Goal: Information Seeking & Learning: Learn about a topic

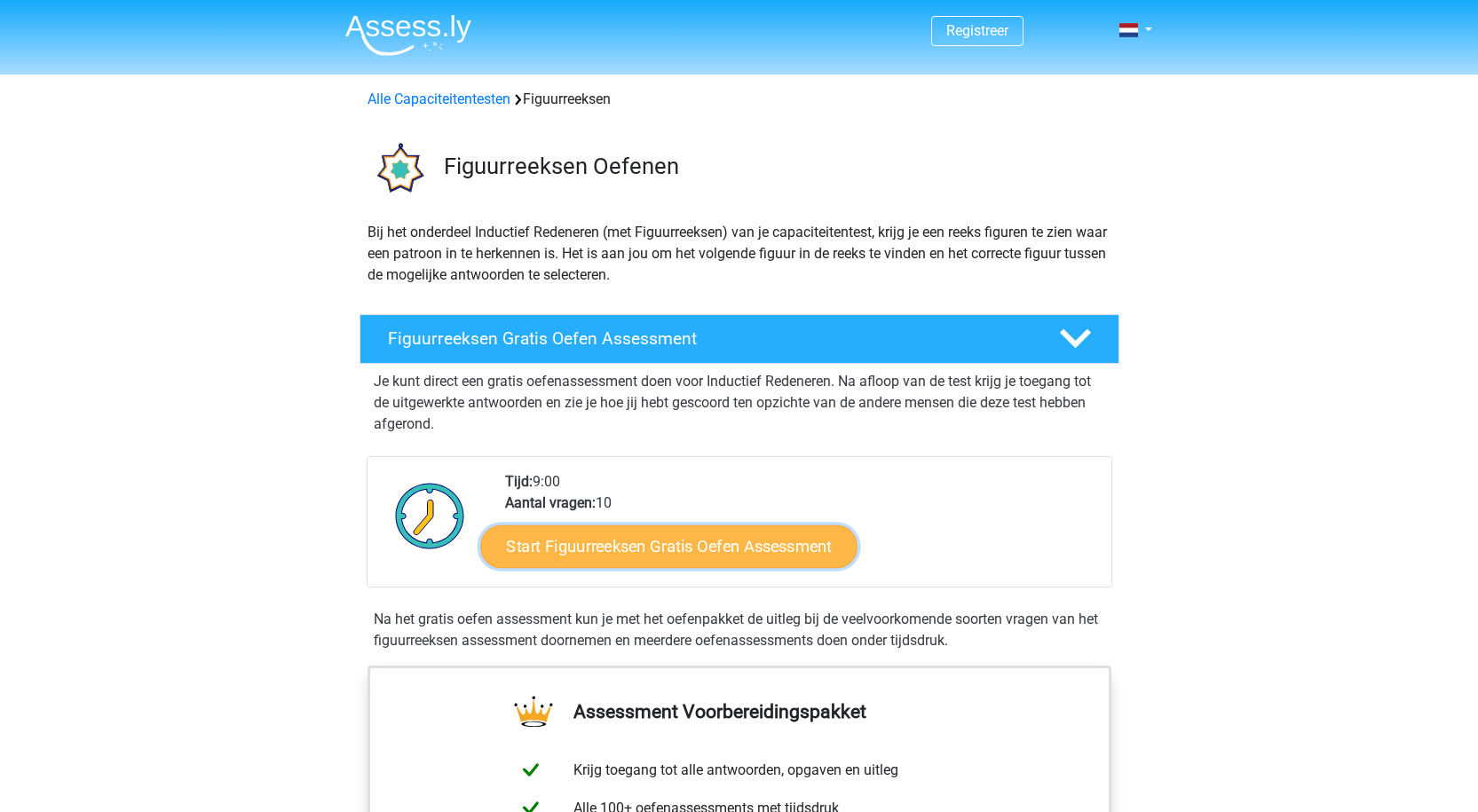
click at [688, 549] on link "Start Figuurreeksen Gratis Oefen Assessment" at bounding box center [668, 546] width 376 height 43
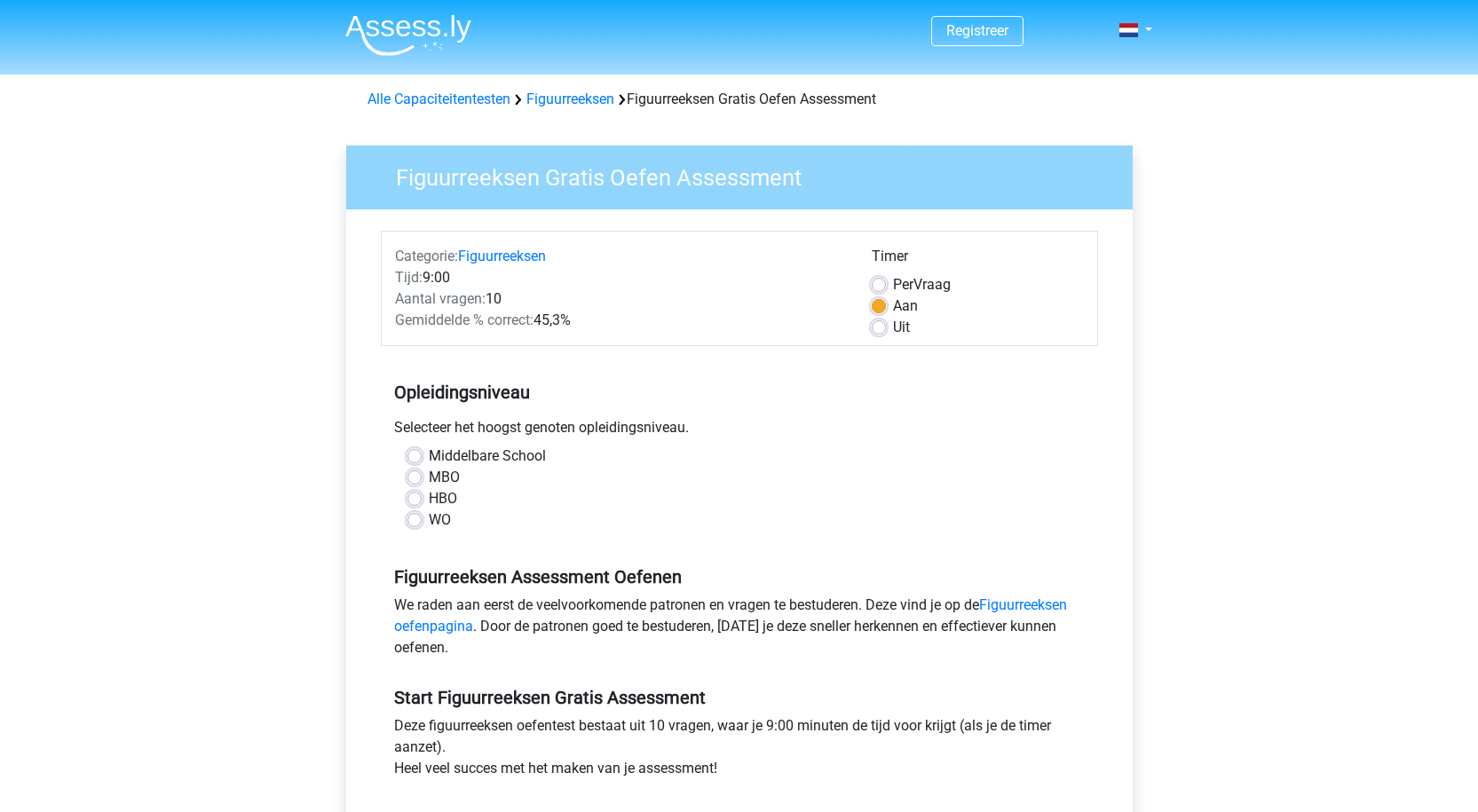
click at [429, 474] on label "MBO" at bounding box center [444, 477] width 31 height 21
click at [418, 474] on input "MBO" at bounding box center [414, 475] width 14 height 18
radio input "true"
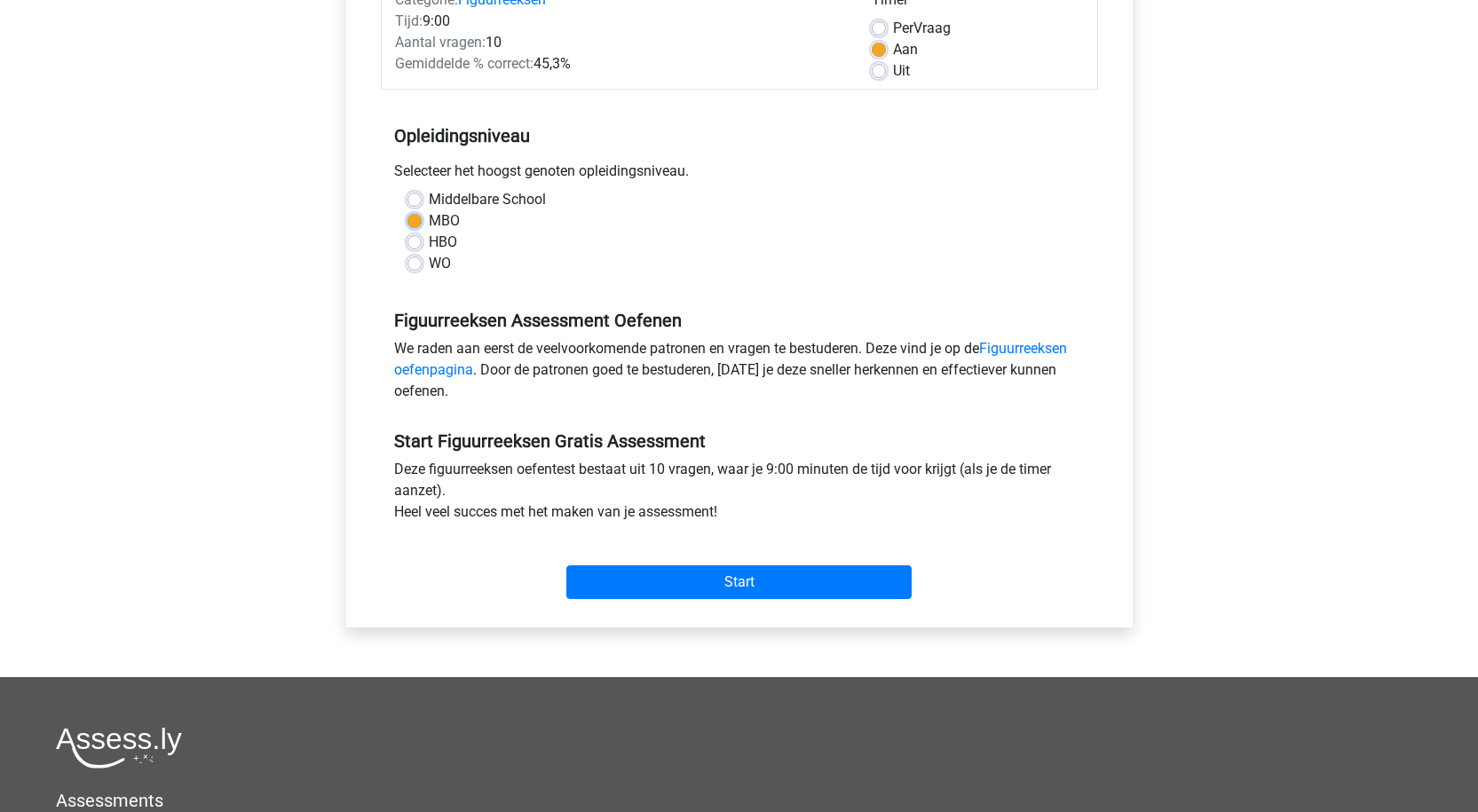
scroll to position [266, 0]
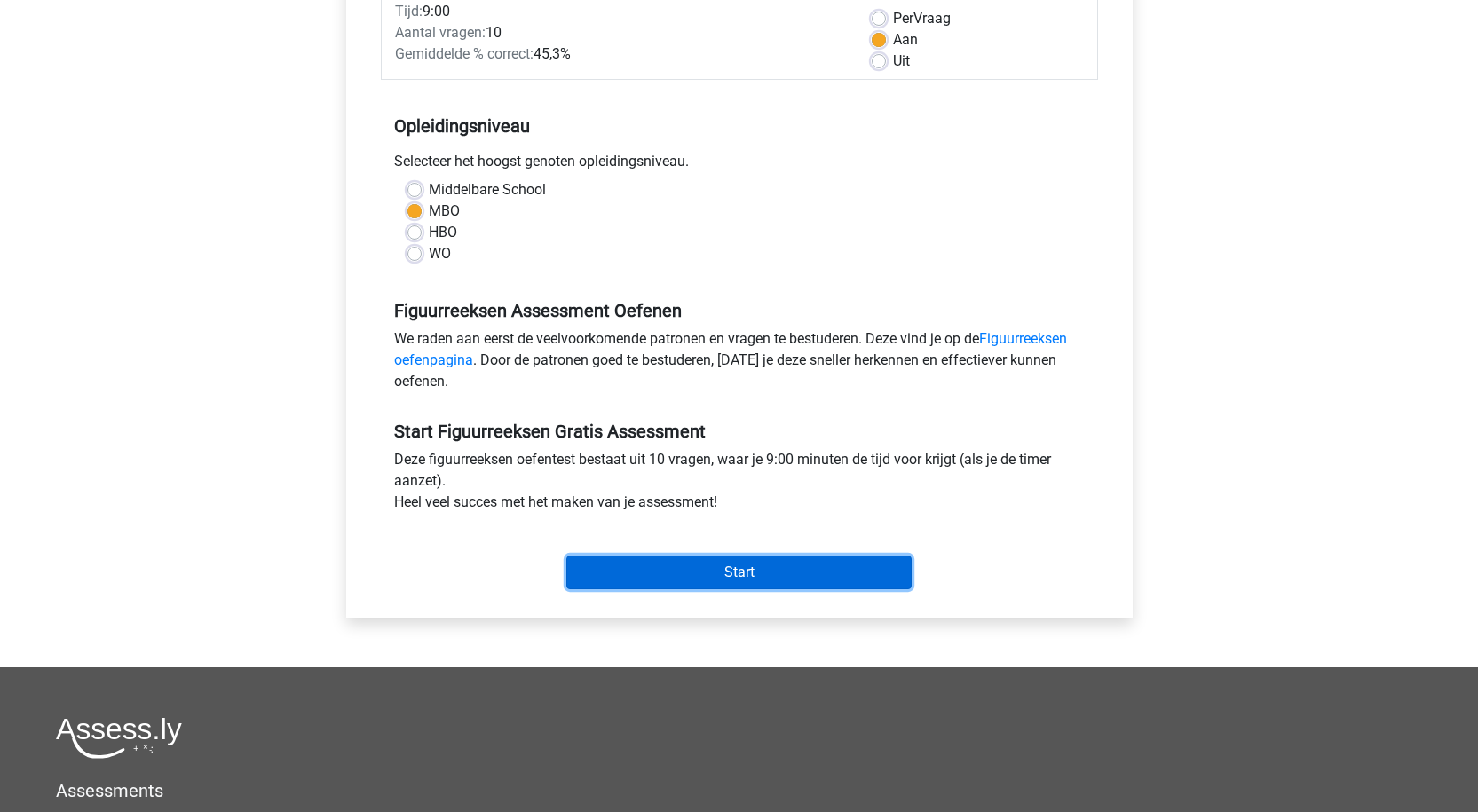
click at [721, 578] on input "Start" at bounding box center [739, 572] width 345 height 33
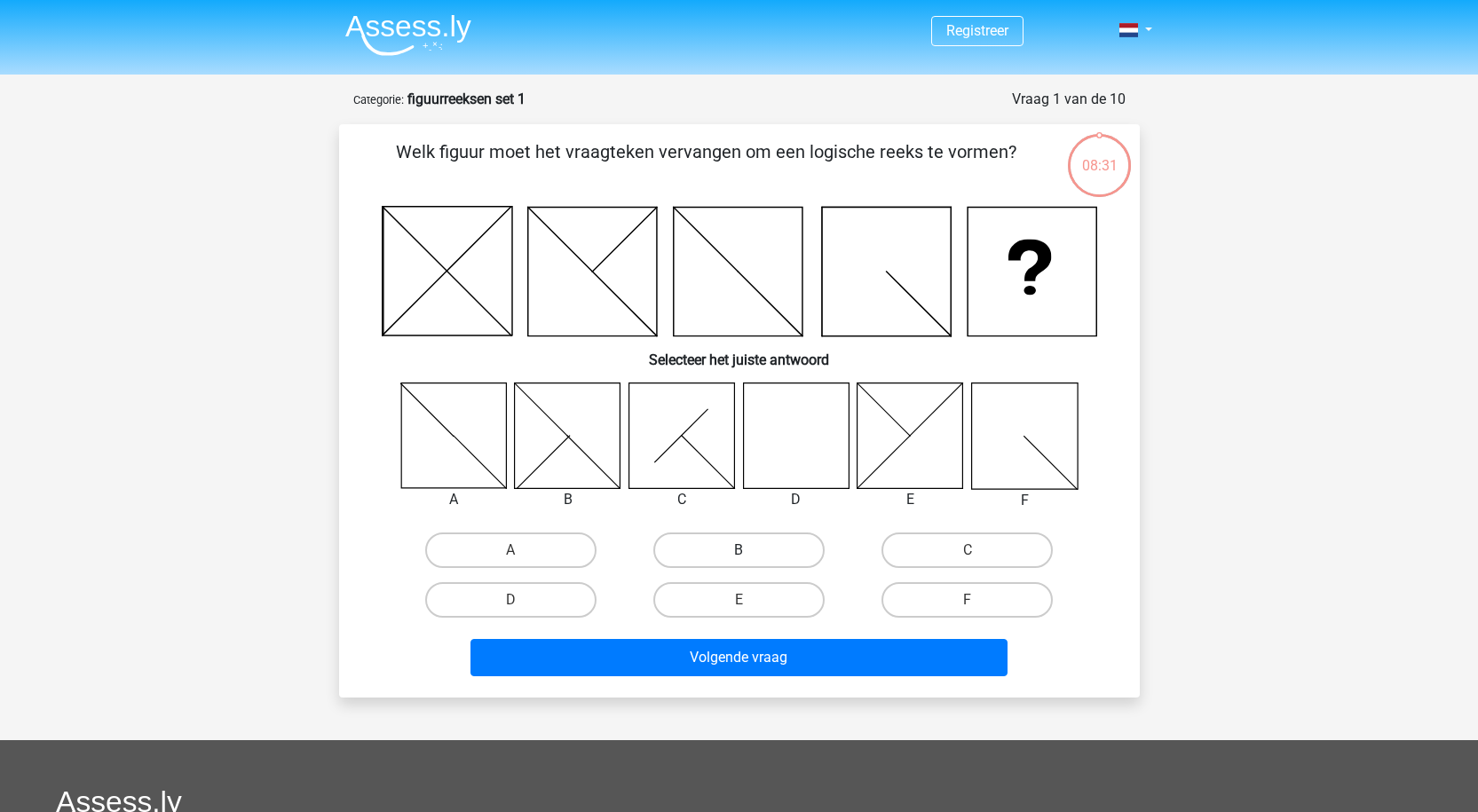
click at [707, 544] on label "B" at bounding box center [739, 550] width 172 height 35
click at [738, 550] on input "B" at bounding box center [744, 556] width 11 height 11
radio input "true"
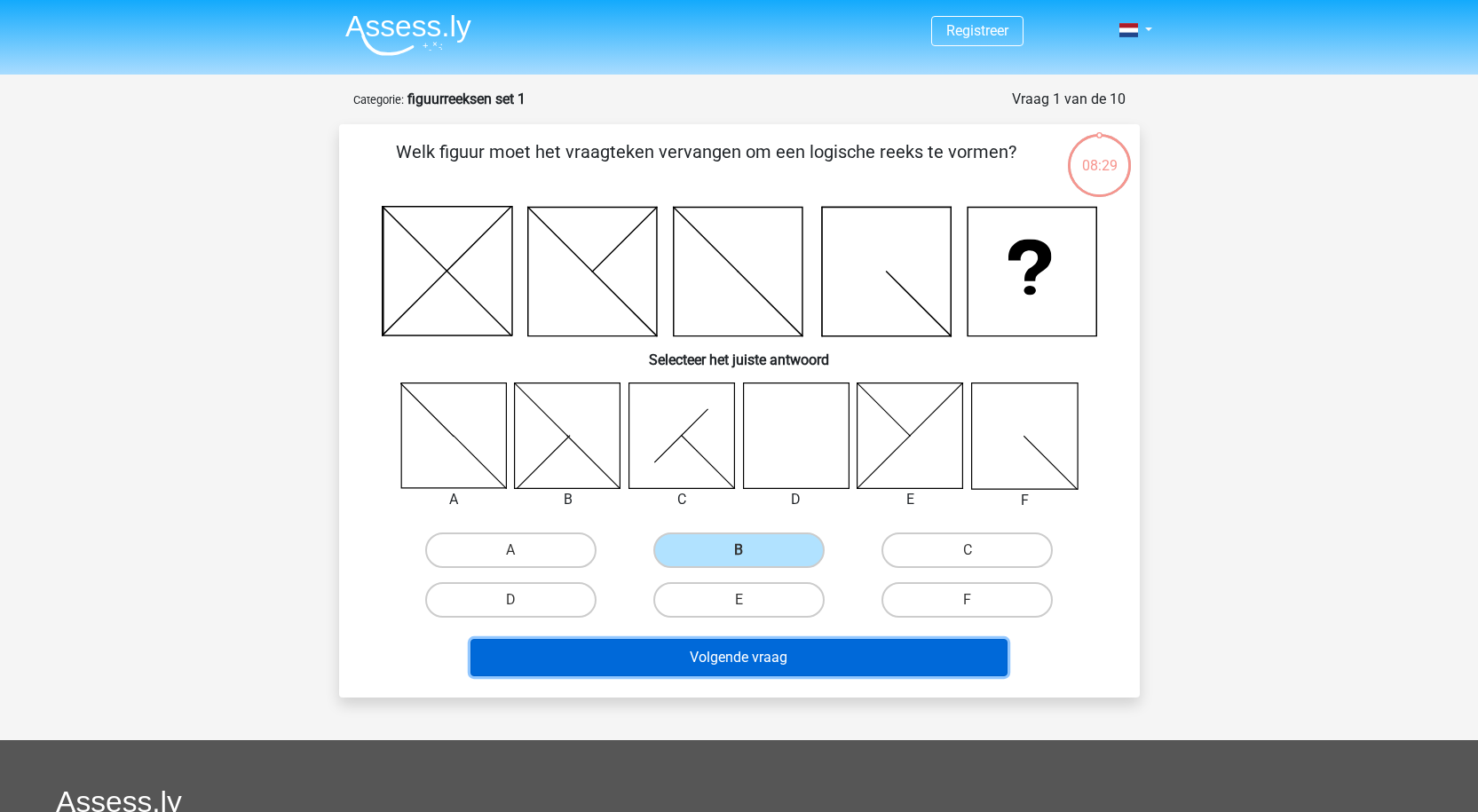
click at [769, 666] on button "Volgende vraag" at bounding box center [739, 657] width 537 height 37
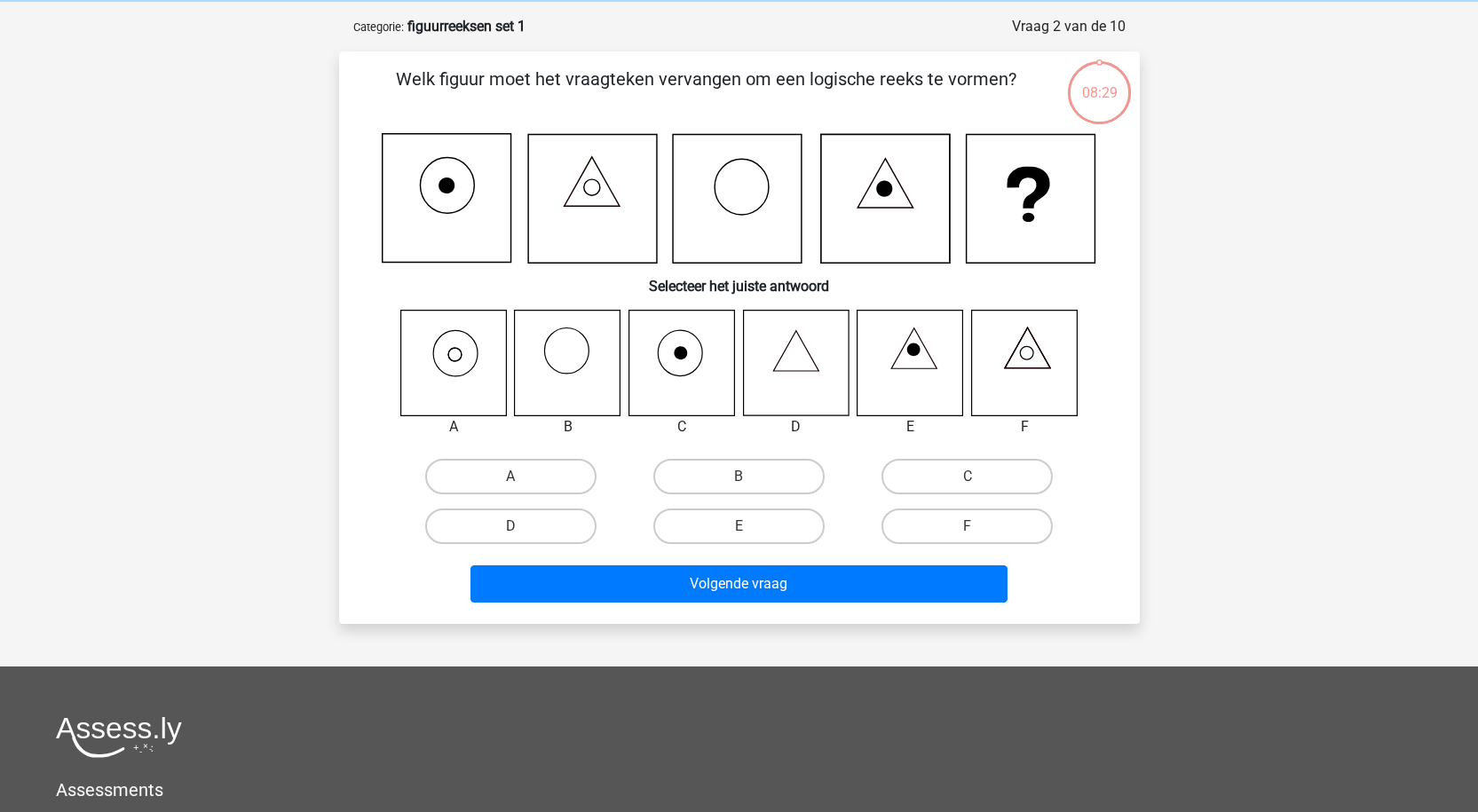
scroll to position [89, 0]
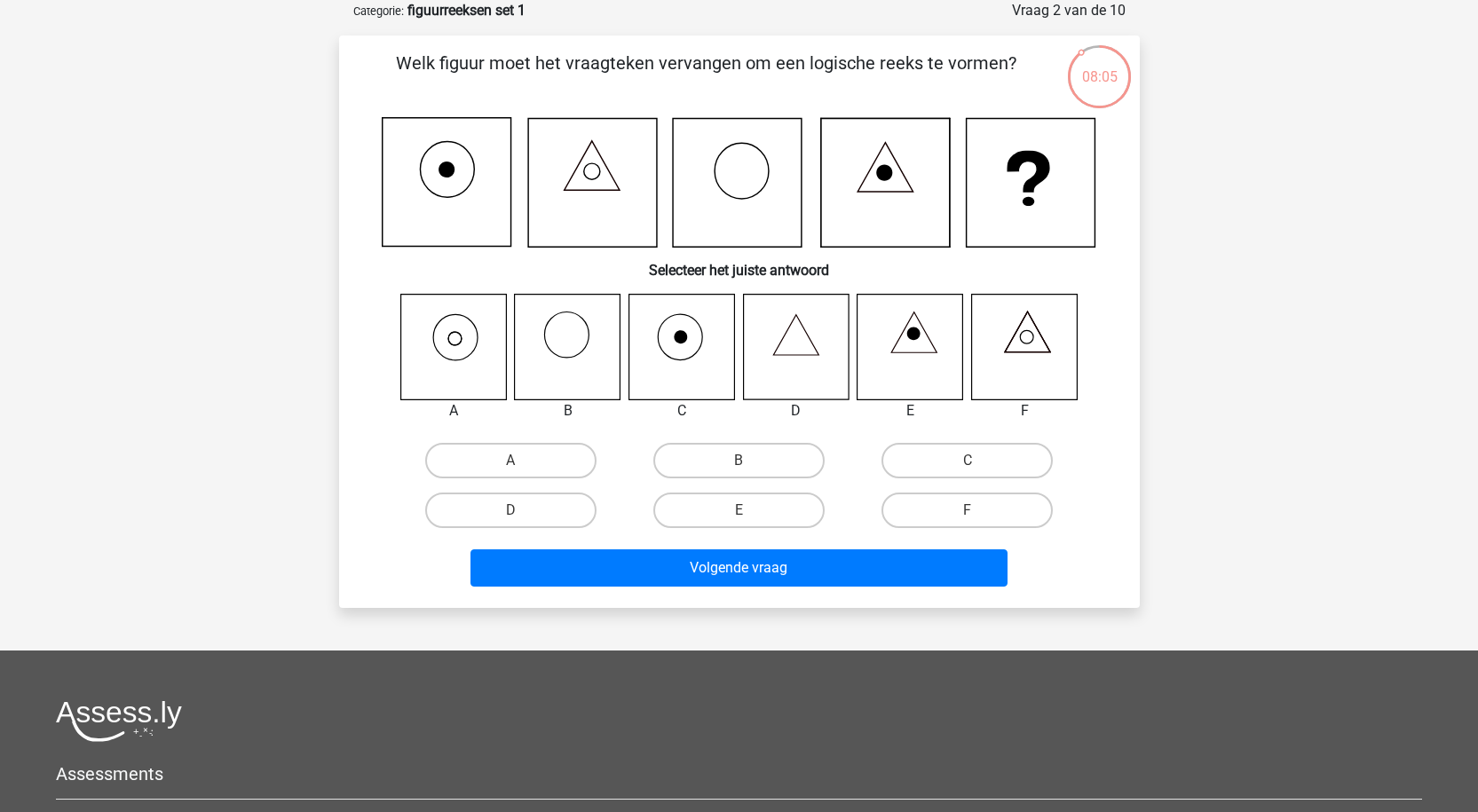
click at [474, 354] on icon at bounding box center [453, 346] width 106 height 106
click at [525, 468] on label "A" at bounding box center [511, 460] width 172 height 35
click at [522, 468] on input "A" at bounding box center [516, 466] width 11 height 11
radio input "true"
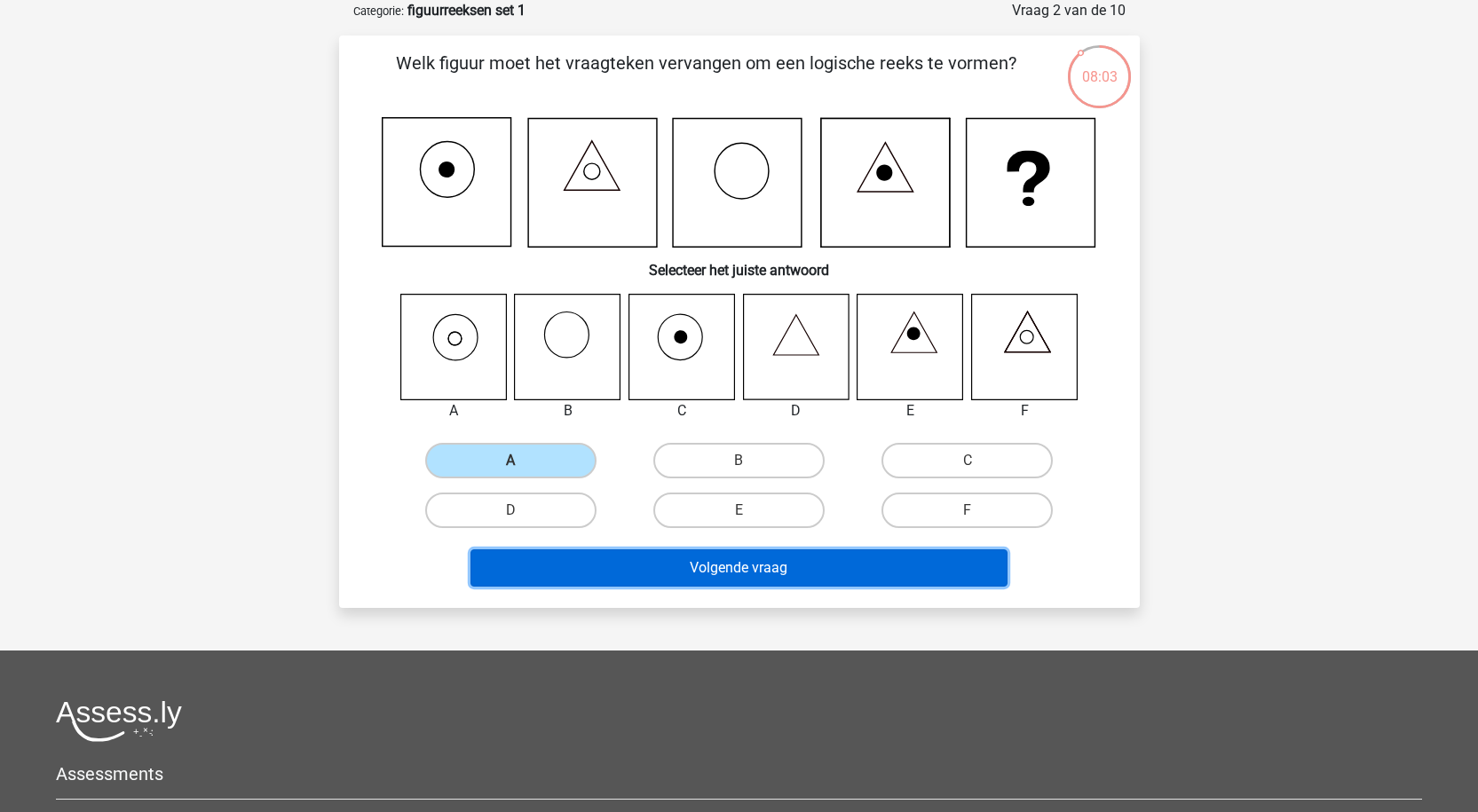
click at [631, 570] on button "Volgende vraag" at bounding box center [739, 568] width 537 height 37
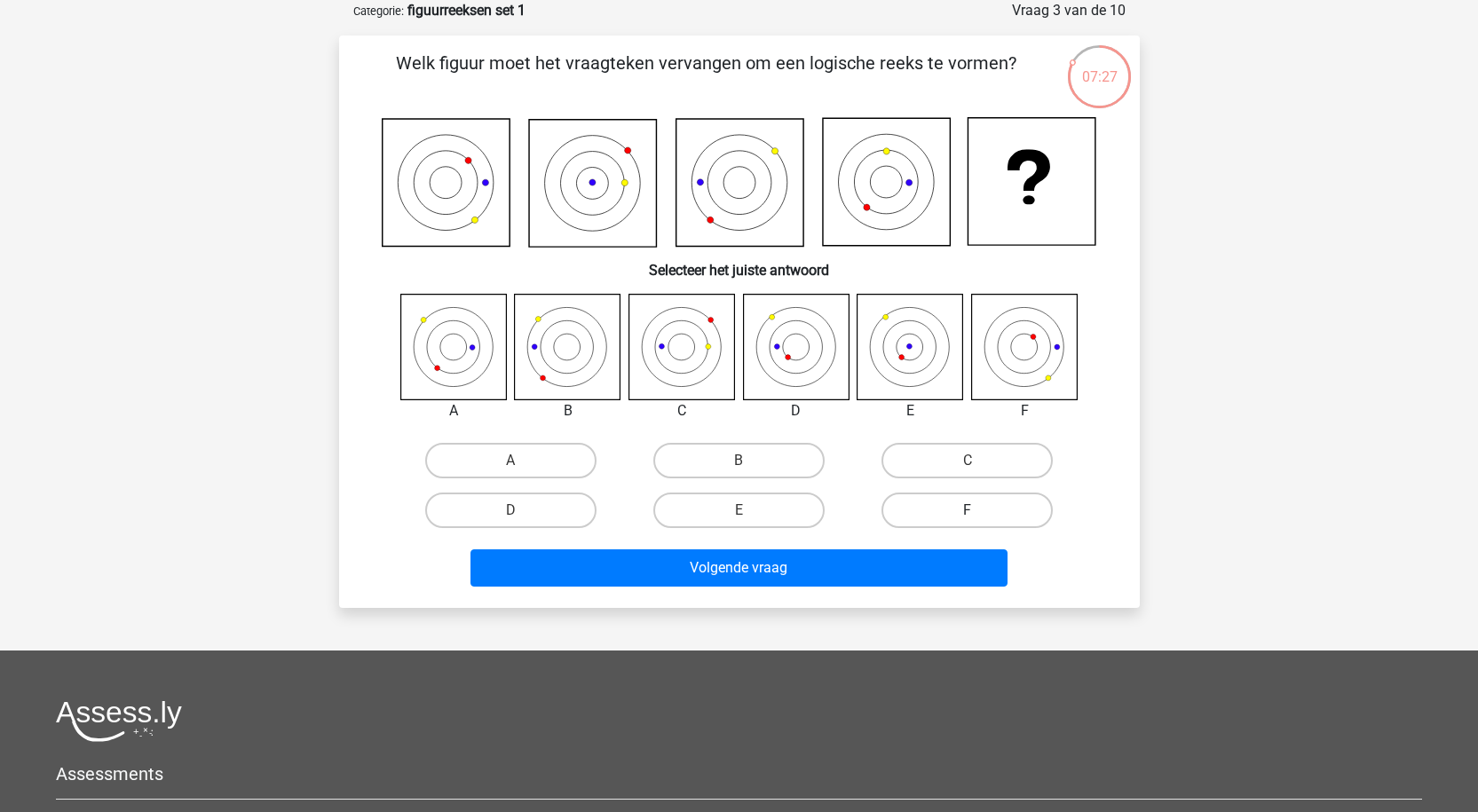
click at [1012, 515] on label "F" at bounding box center [966, 510] width 172 height 35
click at [979, 515] on input "F" at bounding box center [973, 516] width 11 height 11
radio input "true"
click at [864, 587] on div "Volgende vraag" at bounding box center [739, 572] width 685 height 45
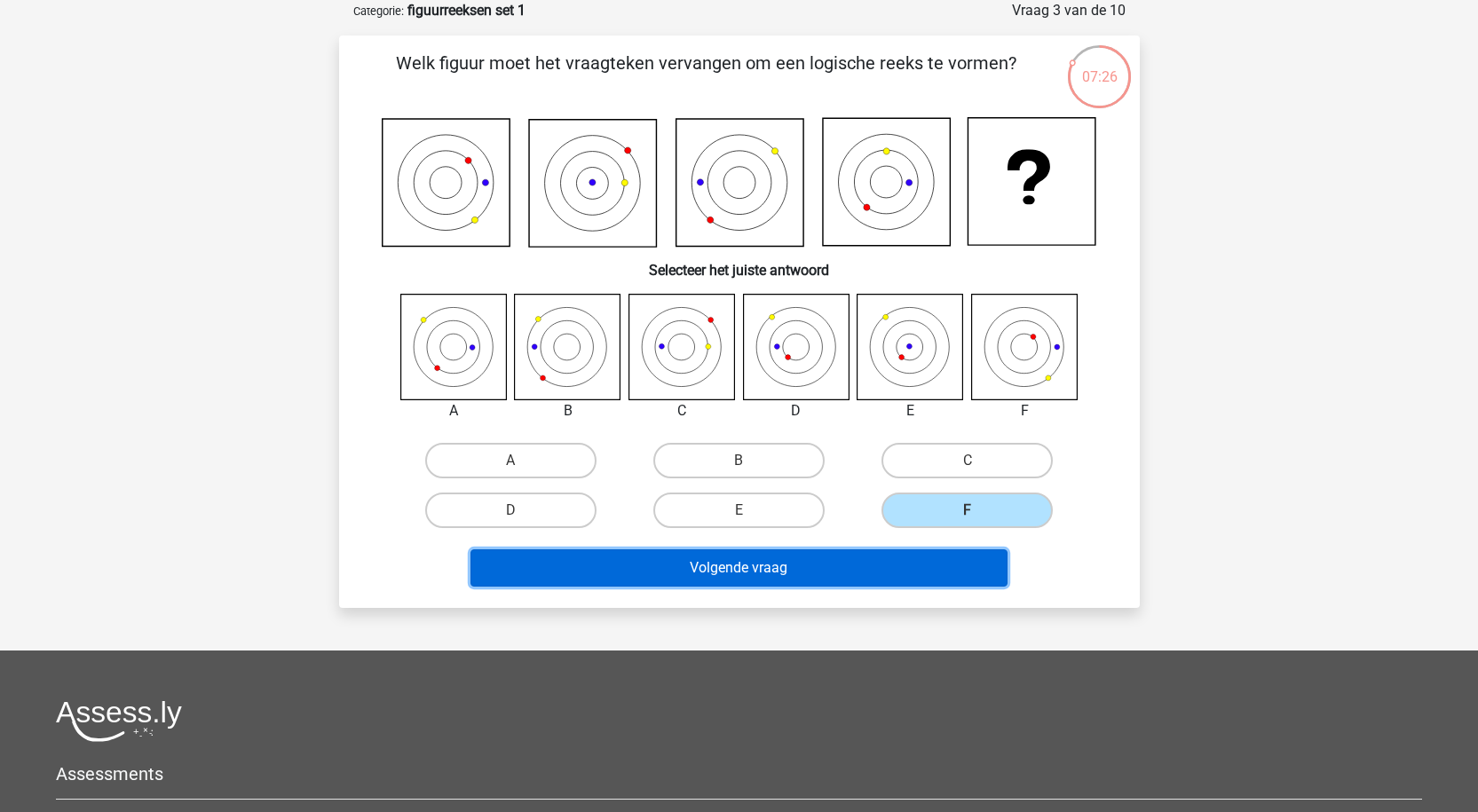
click at [863, 578] on button "Volgende vraag" at bounding box center [739, 568] width 537 height 37
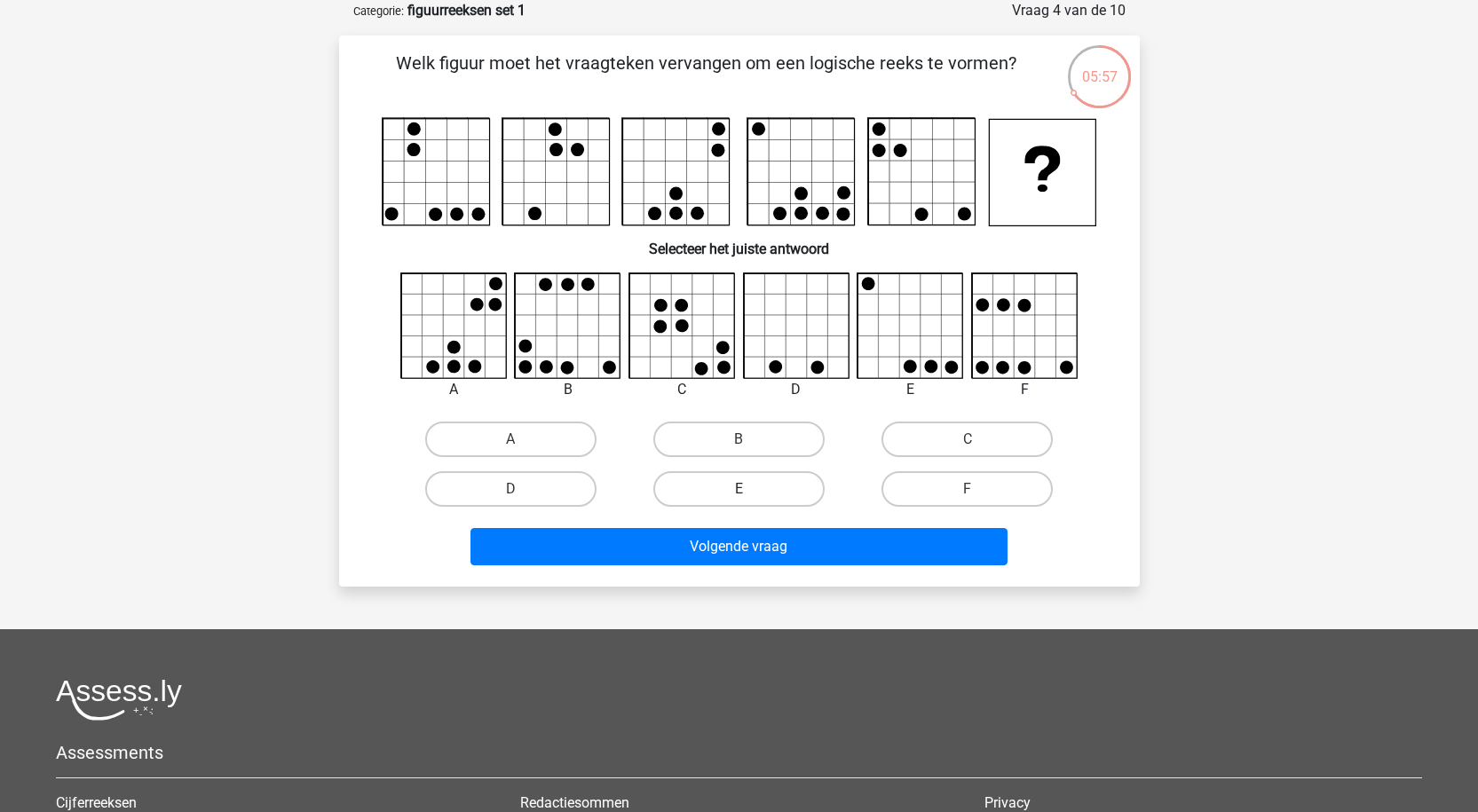
click at [762, 486] on label "E" at bounding box center [739, 489] width 172 height 35
click at [750, 489] on input "E" at bounding box center [744, 495] width 11 height 11
radio input "true"
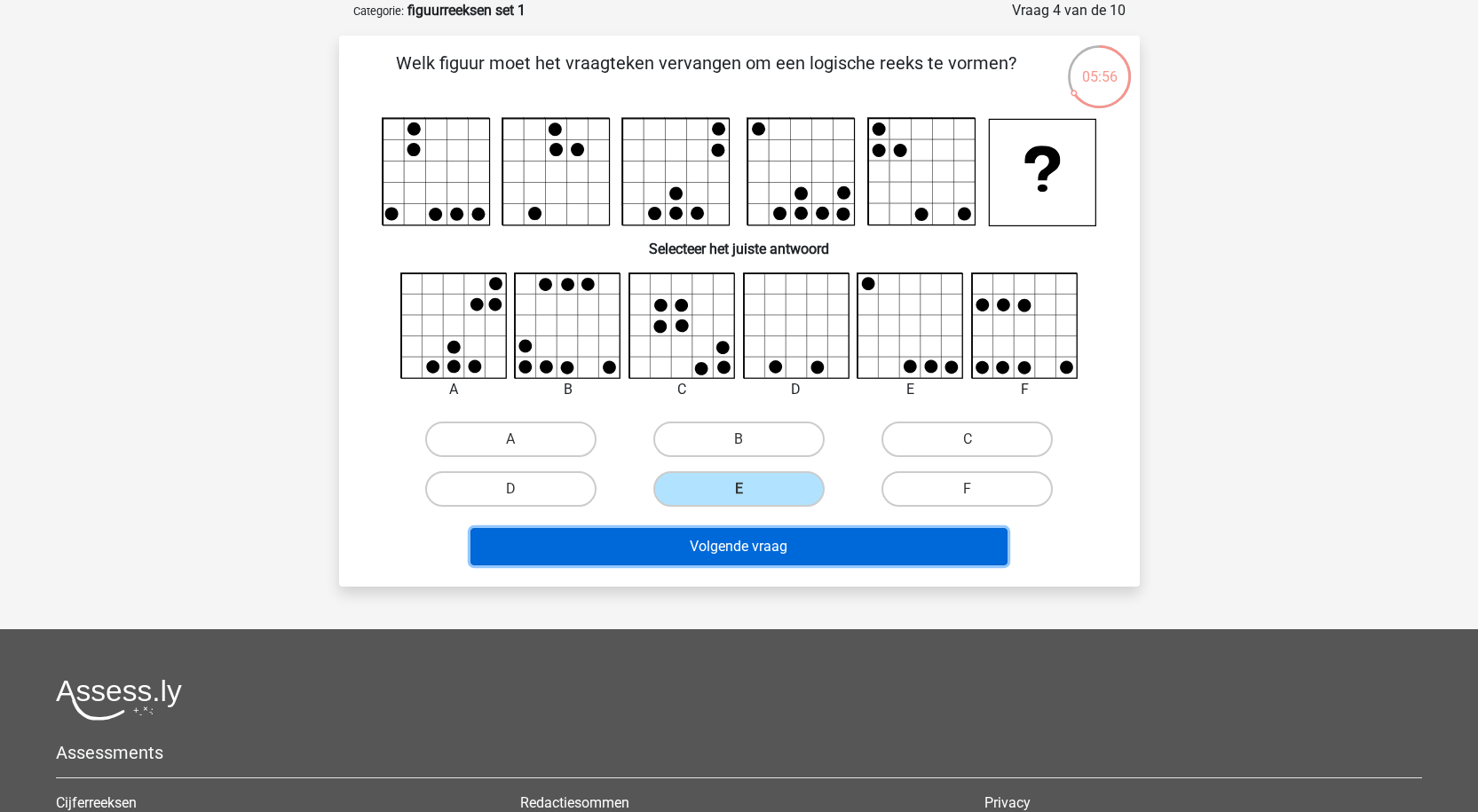
click at [763, 535] on button "Volgende vraag" at bounding box center [739, 547] width 537 height 37
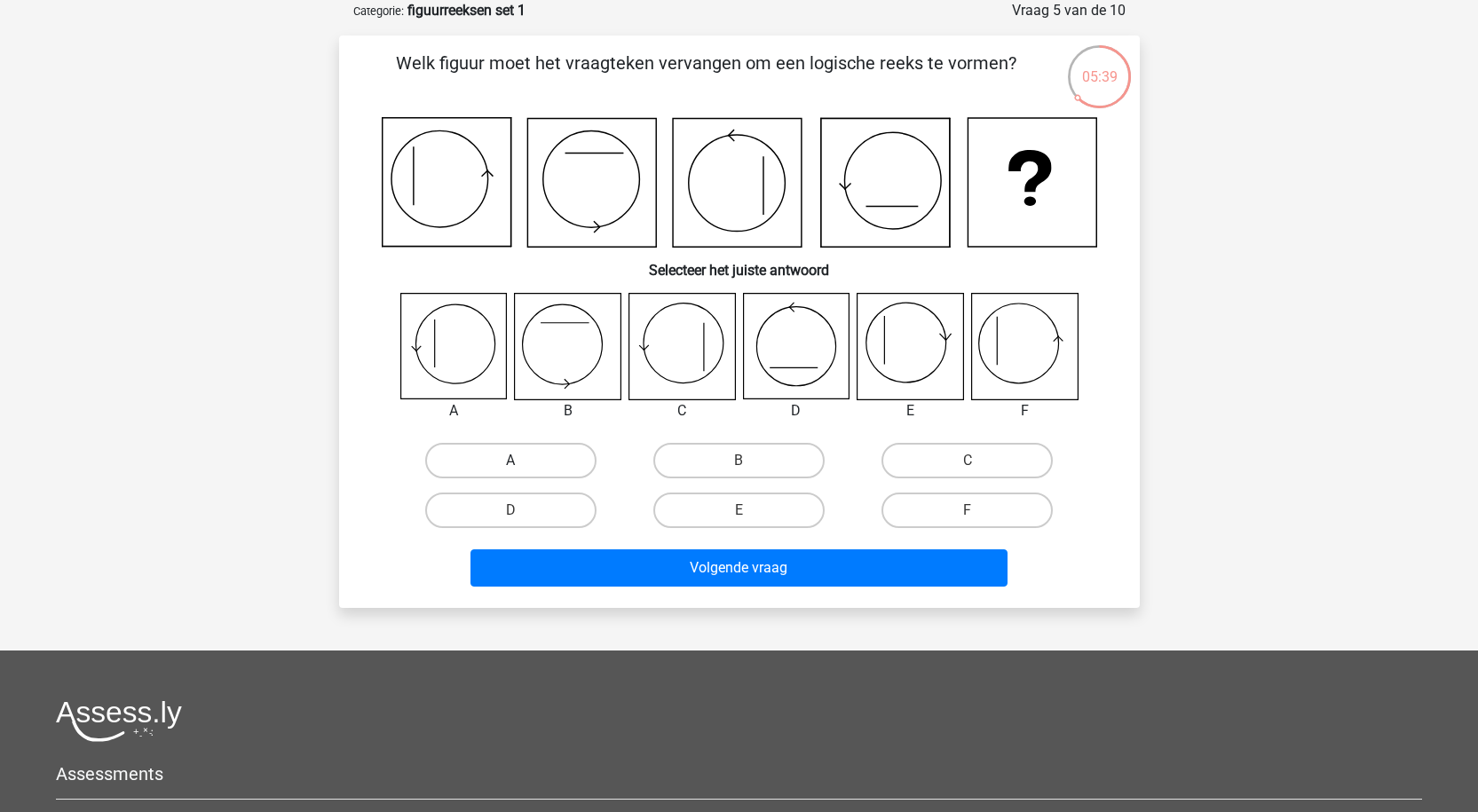
click at [502, 454] on label "A" at bounding box center [511, 460] width 172 height 35
click at [511, 460] on input "A" at bounding box center [516, 466] width 11 height 11
radio input "true"
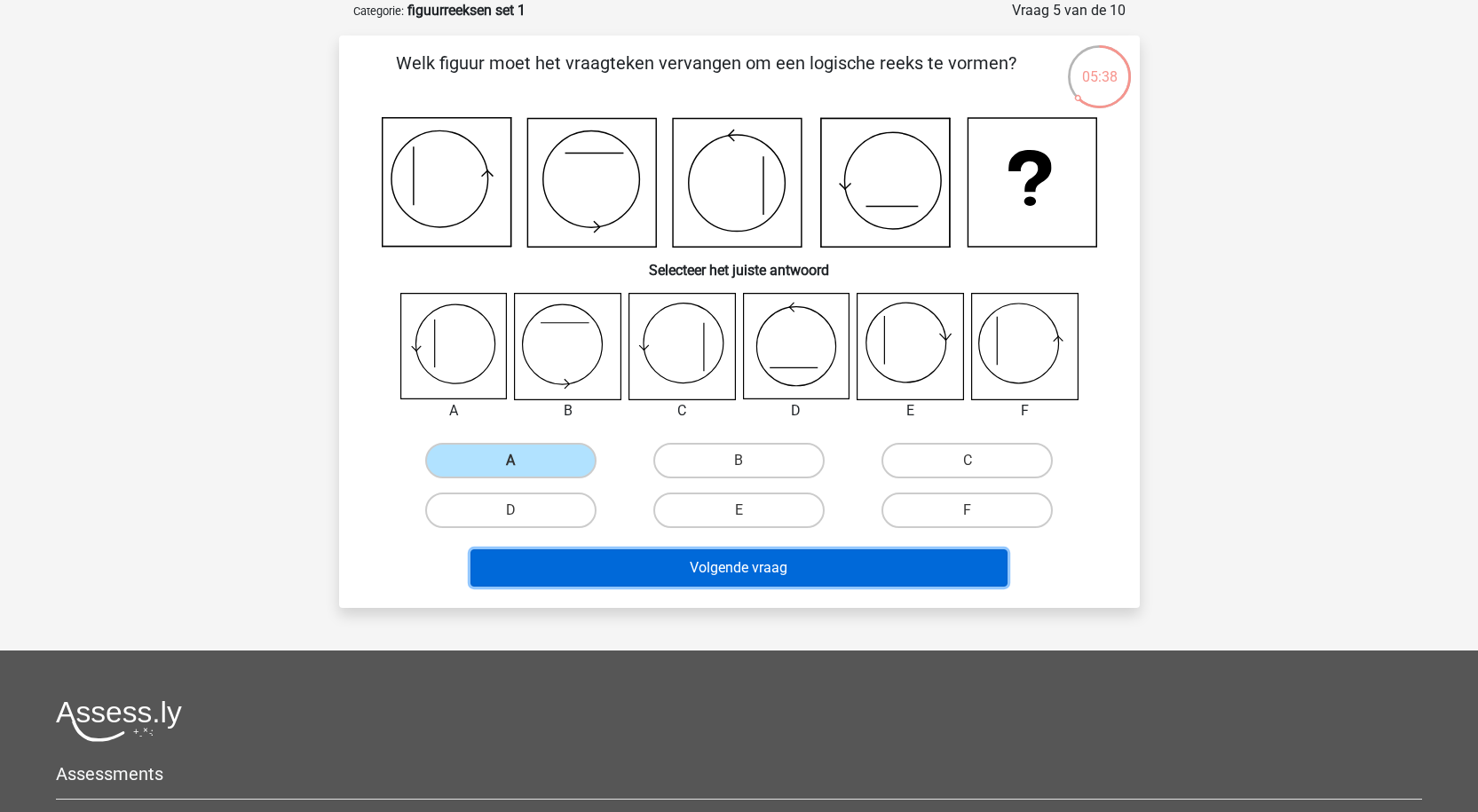
click at [681, 580] on button "Volgende vraag" at bounding box center [739, 568] width 537 height 37
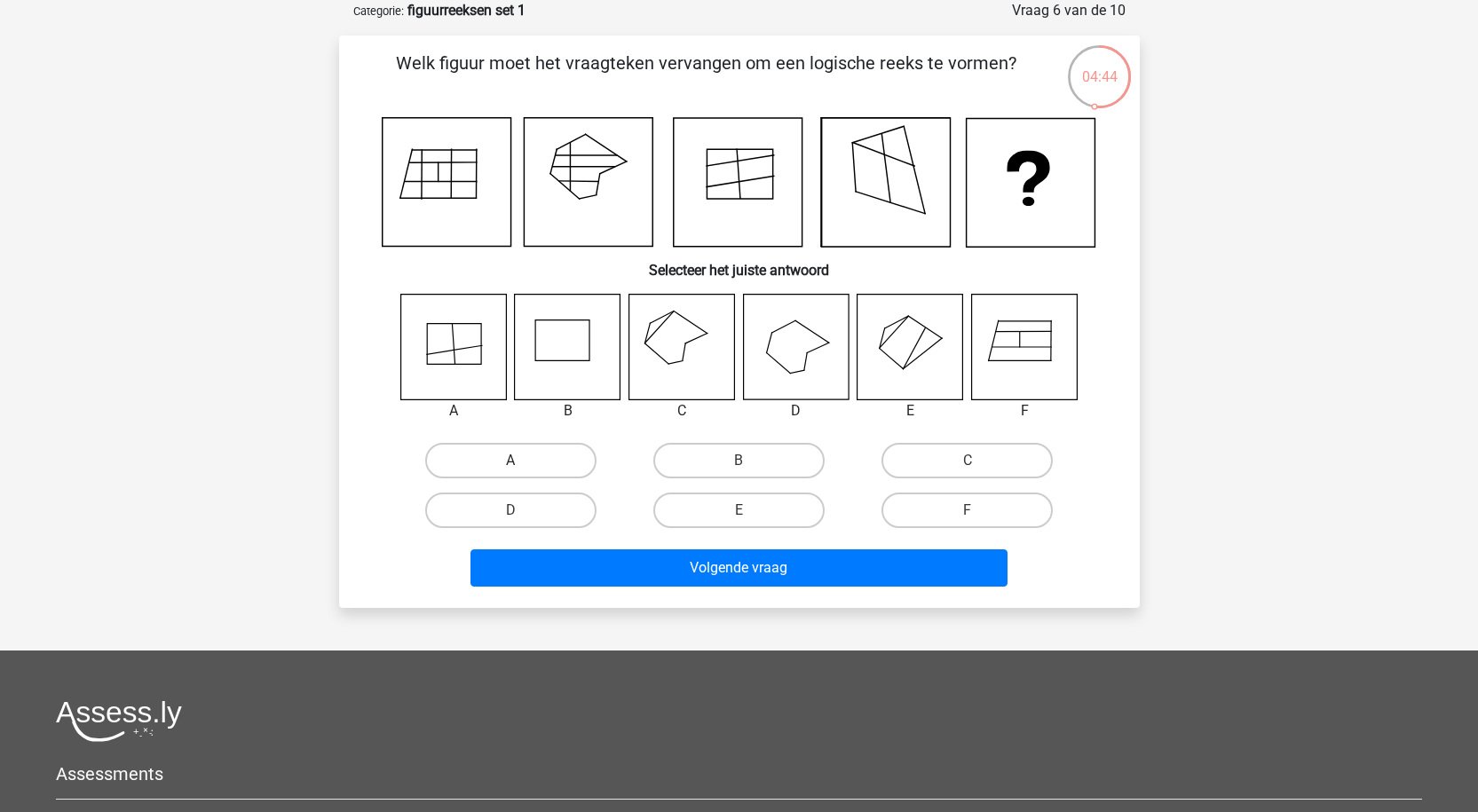
click at [456, 450] on label "A" at bounding box center [511, 460] width 172 height 35
click at [511, 460] on input "A" at bounding box center [516, 466] width 11 height 11
radio input "true"
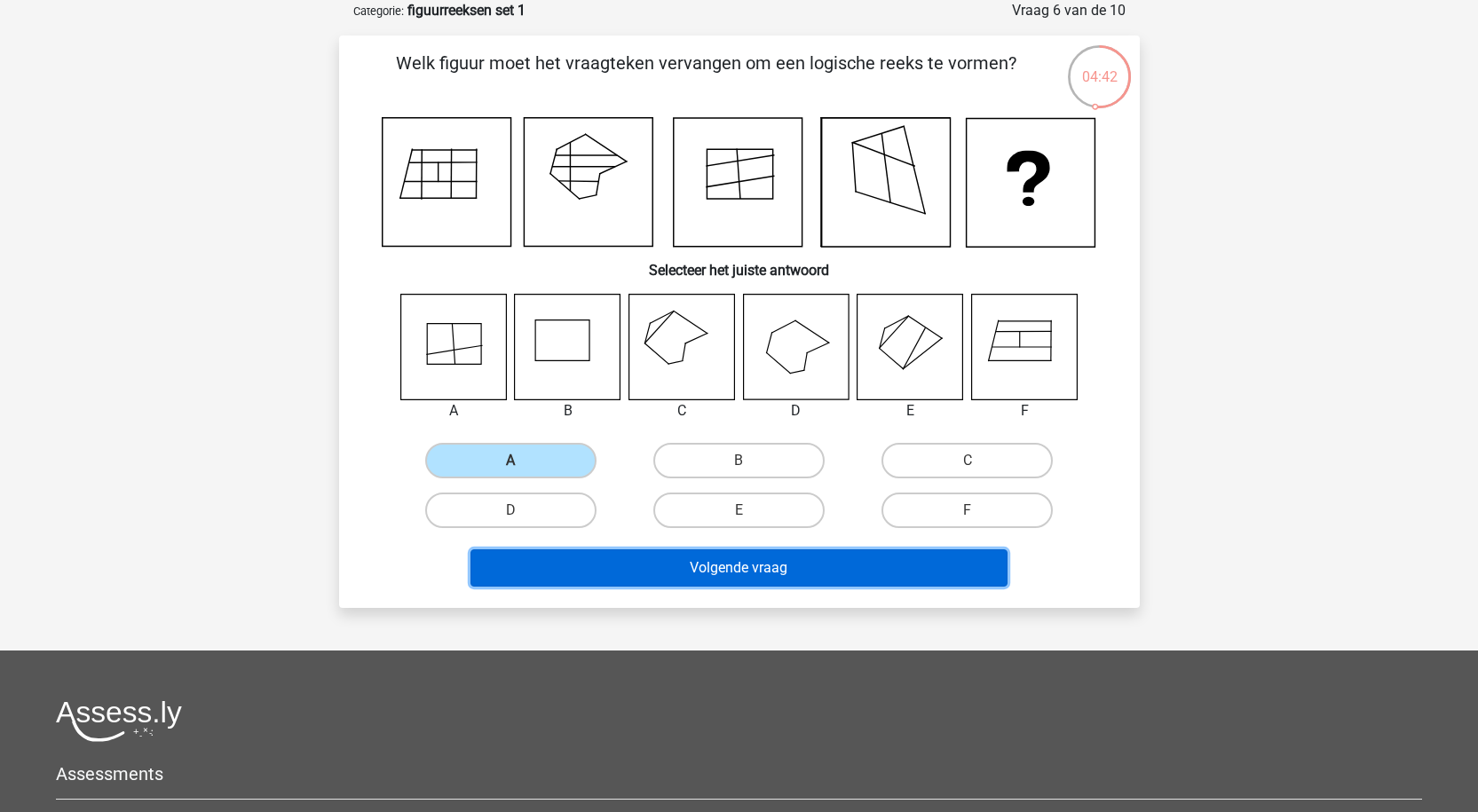
click at [563, 558] on button "Volgende vraag" at bounding box center [739, 568] width 537 height 37
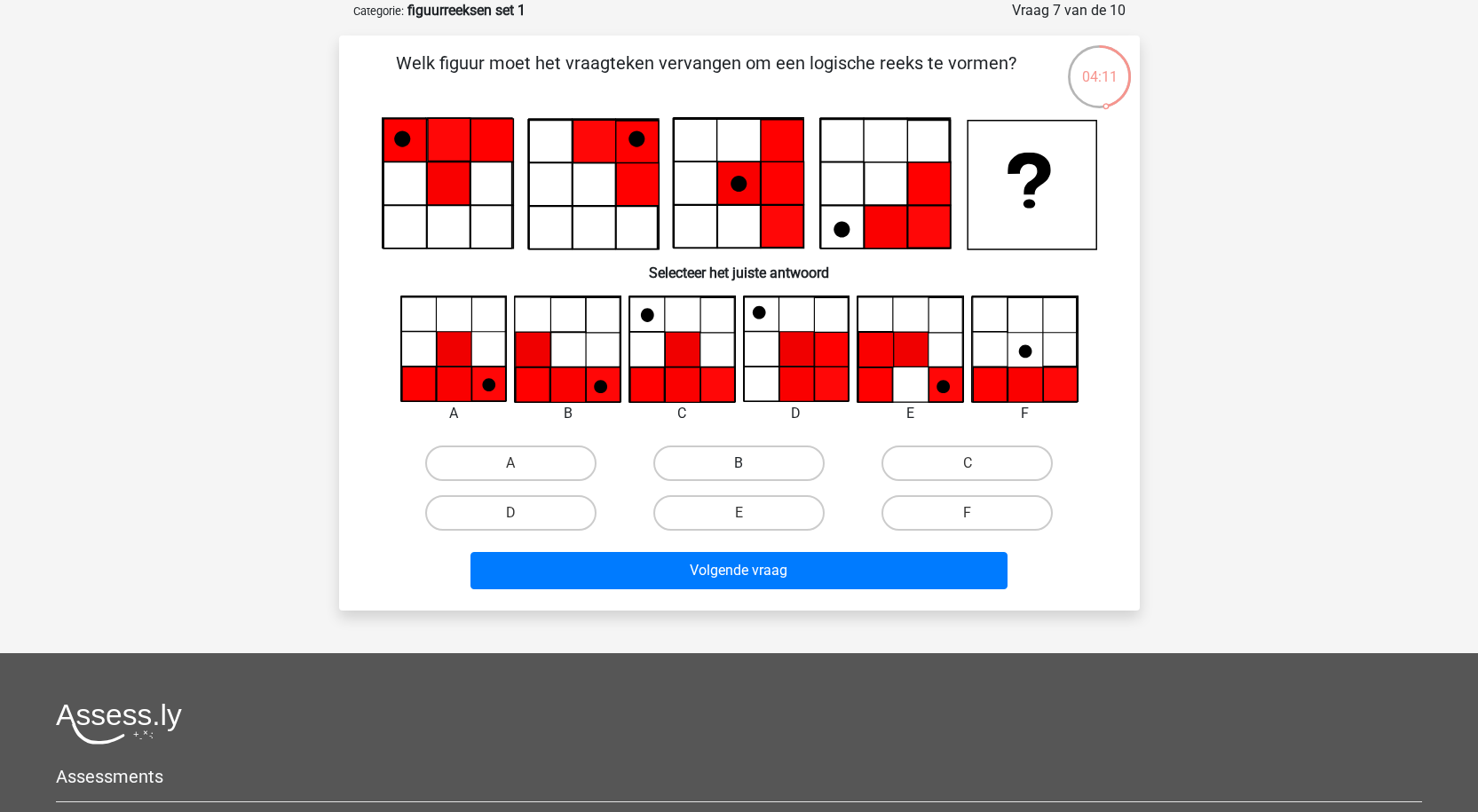
click at [731, 464] on label "B" at bounding box center [739, 463] width 172 height 35
click at [738, 464] on input "B" at bounding box center [744, 469] width 11 height 11
radio input "true"
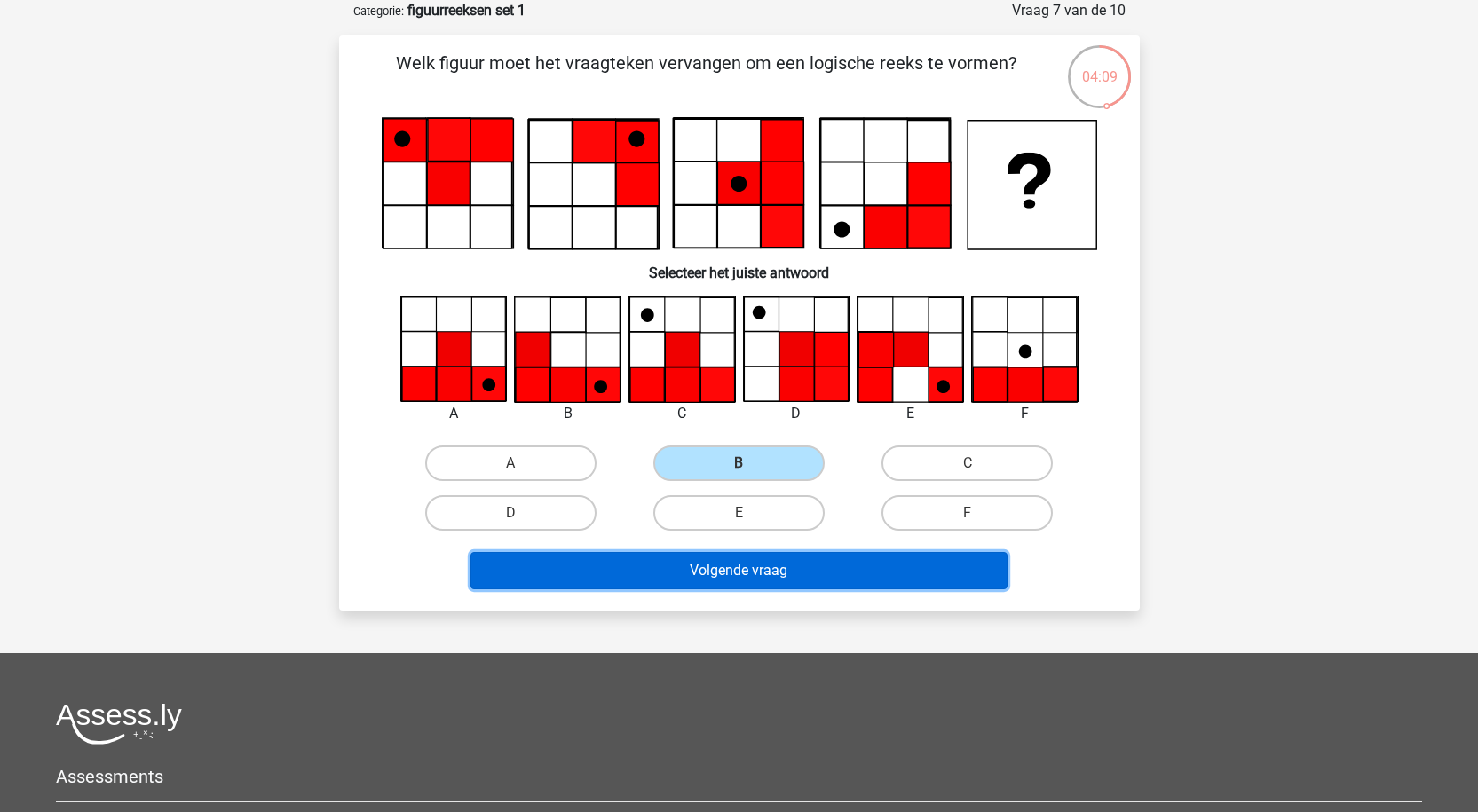
click at [703, 582] on button "Volgende vraag" at bounding box center [739, 571] width 537 height 37
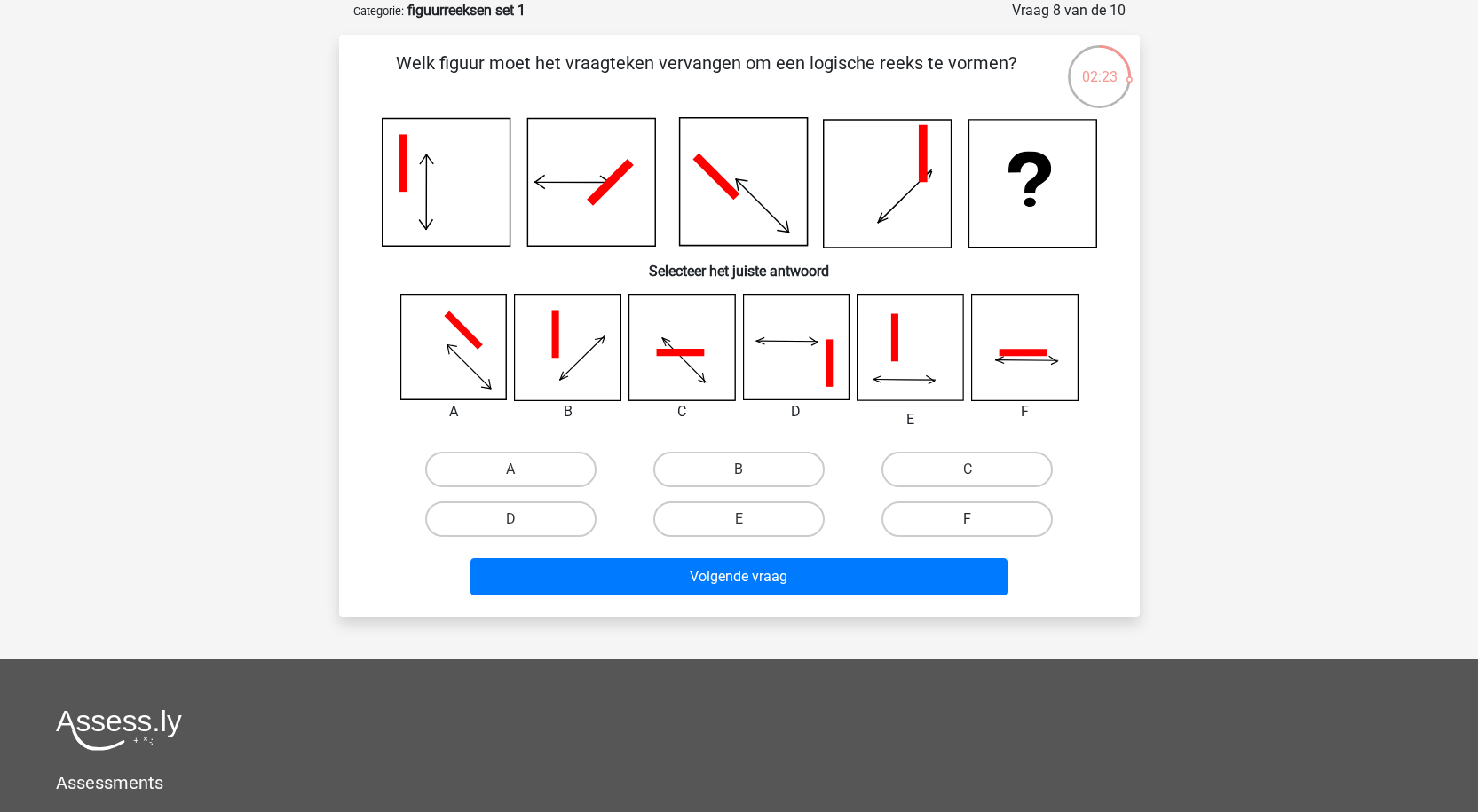
click at [966, 518] on label "F" at bounding box center [966, 519] width 172 height 35
click at [967, 519] on input "F" at bounding box center [973, 524] width 11 height 11
radio input "true"
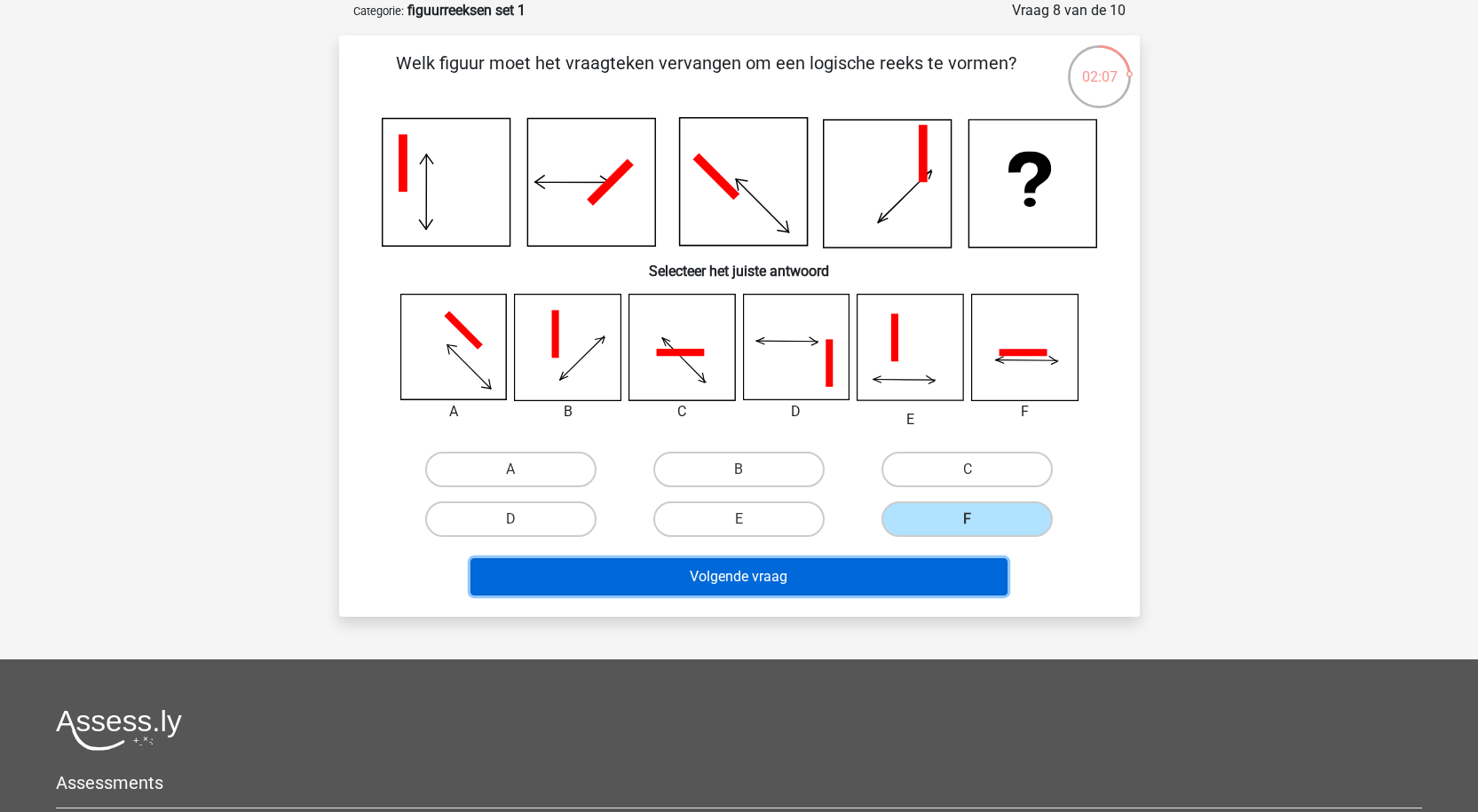
click at [777, 580] on button "Volgende vraag" at bounding box center [739, 576] width 537 height 37
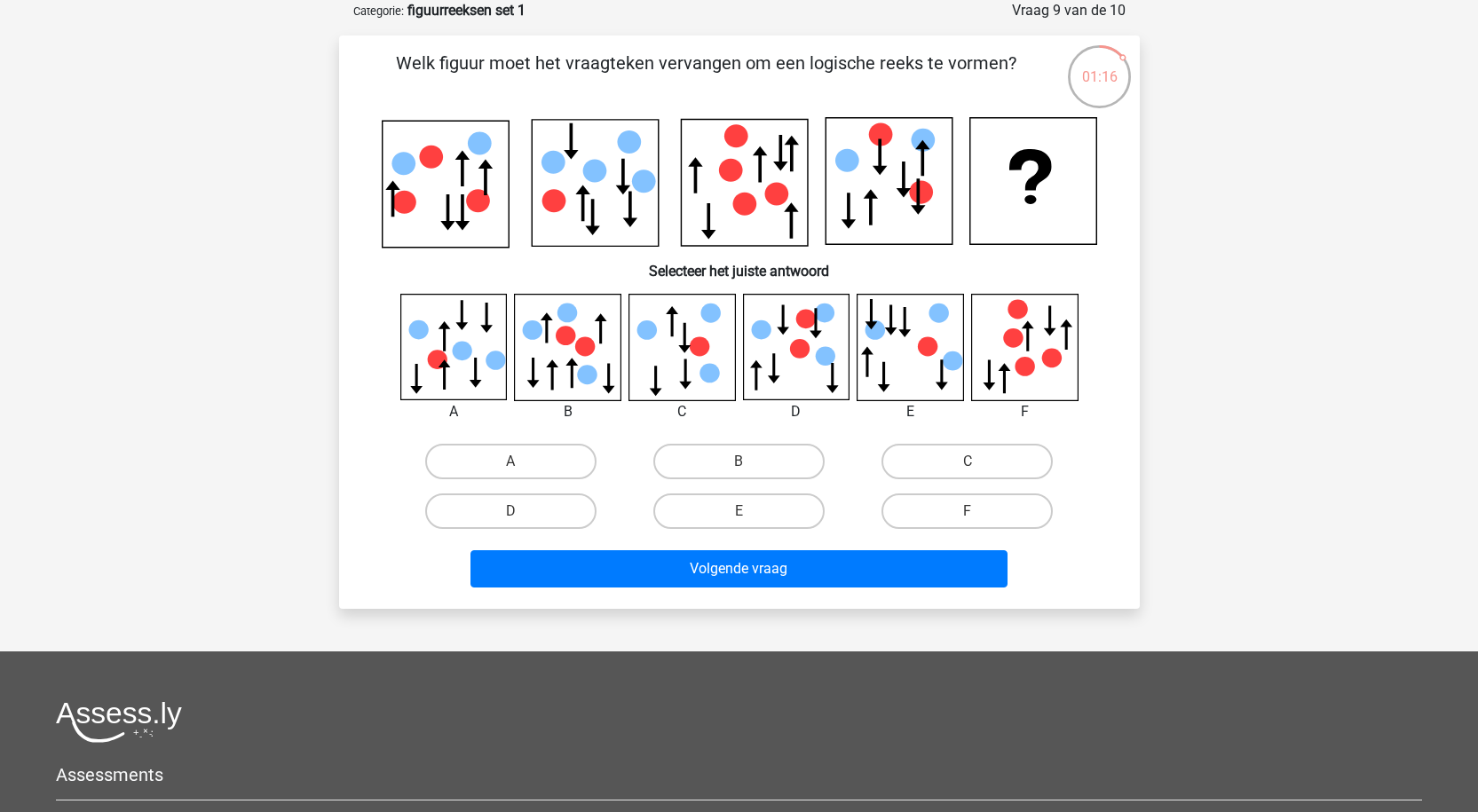
click at [1005, 341] on icon at bounding box center [1012, 338] width 19 height 19
click at [986, 505] on label "F" at bounding box center [966, 511] width 172 height 35
click at [979, 511] on input "F" at bounding box center [973, 517] width 11 height 11
radio input "true"
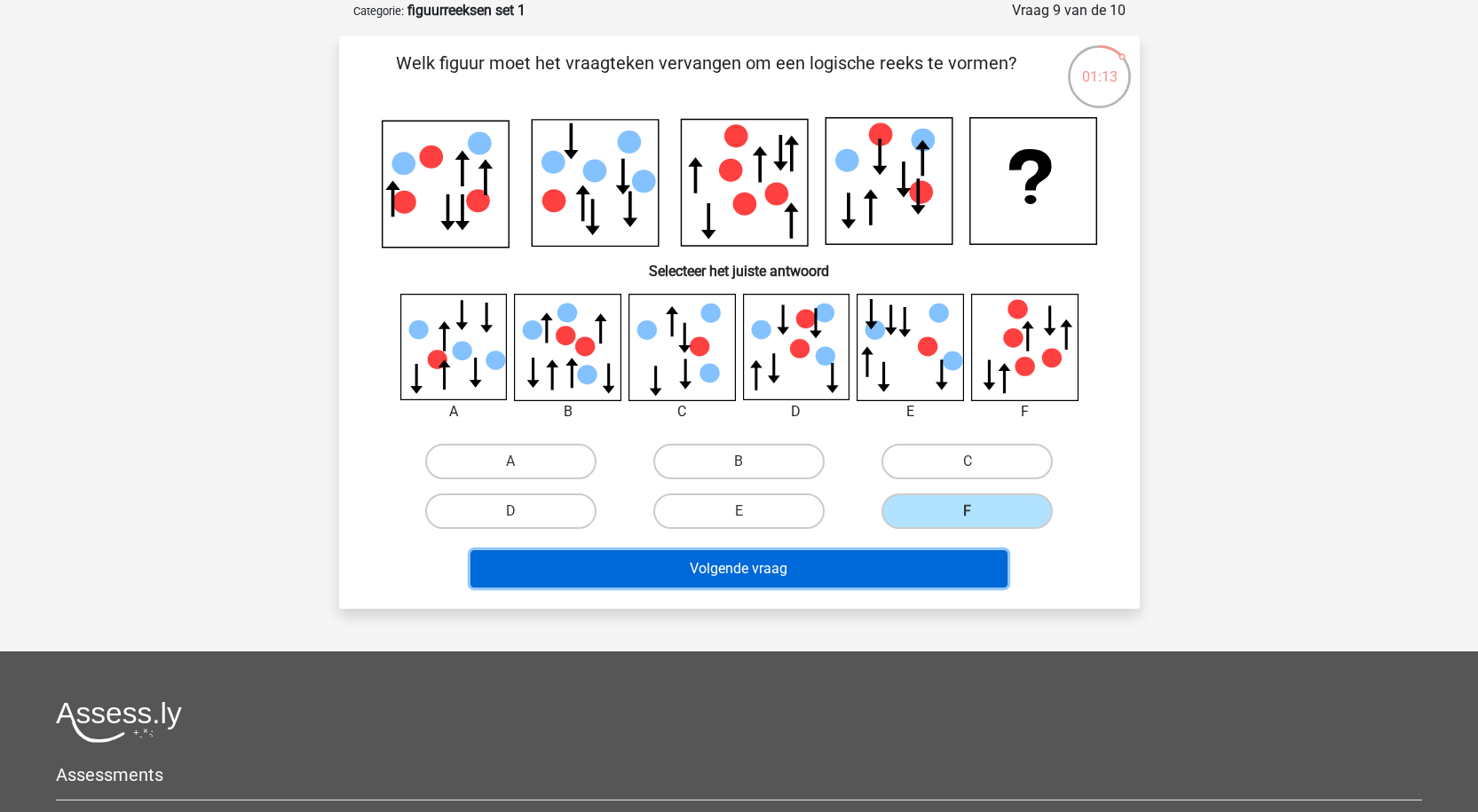
click at [829, 551] on button "Volgende vraag" at bounding box center [739, 569] width 537 height 37
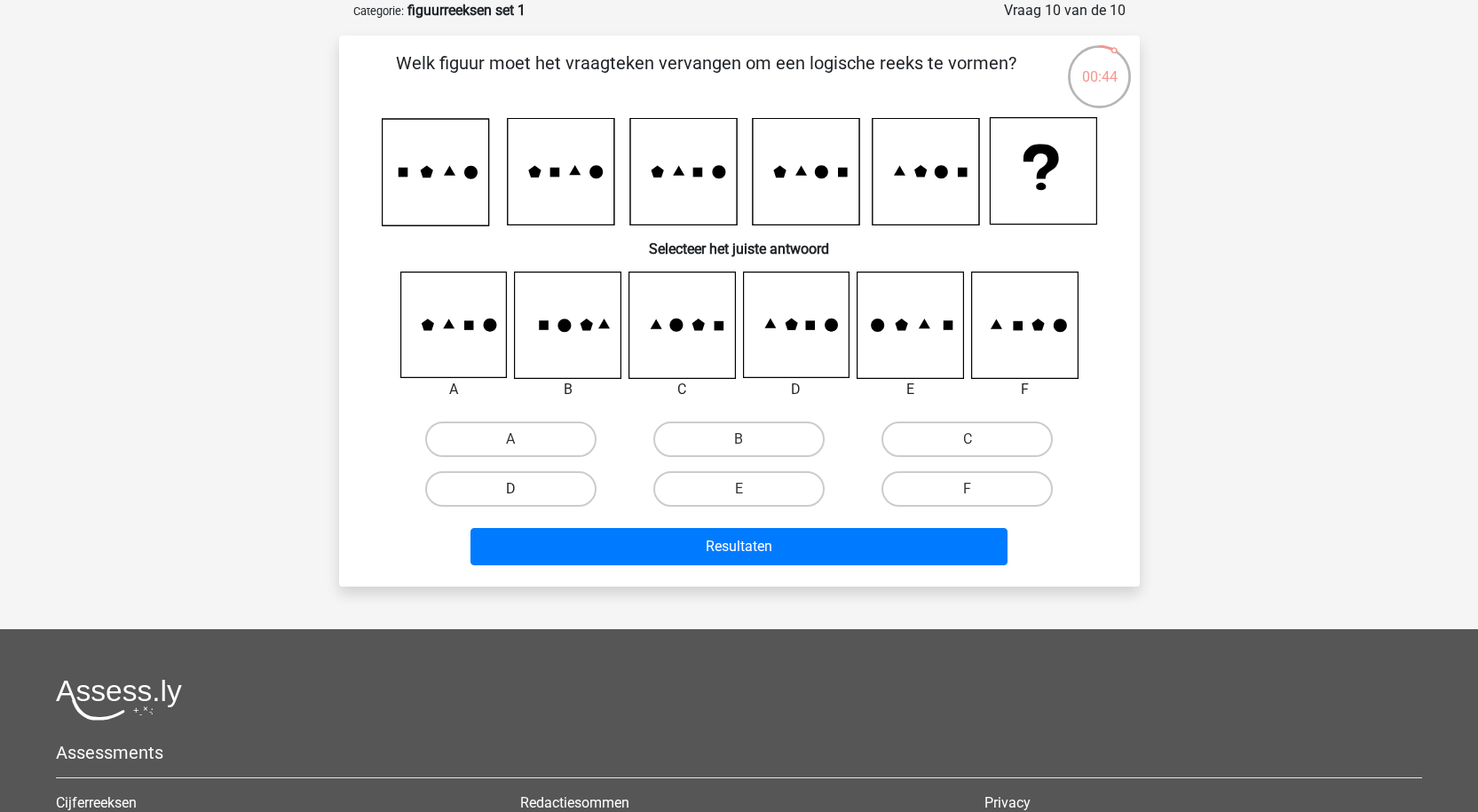
click at [556, 495] on label "D" at bounding box center [511, 489] width 172 height 35
click at [522, 495] on input "D" at bounding box center [516, 495] width 11 height 11
radio input "true"
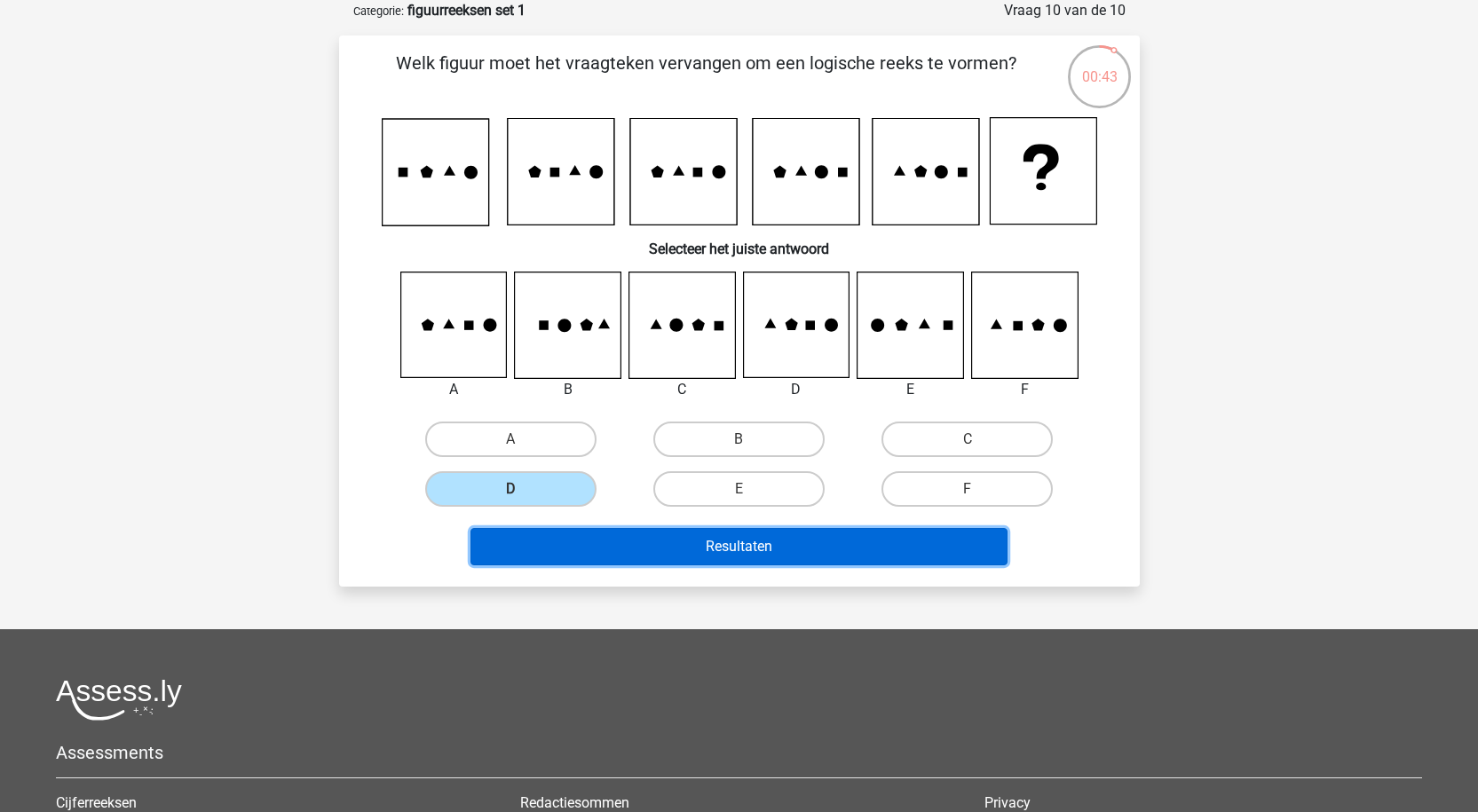
click at [619, 537] on button "Resultaten" at bounding box center [739, 547] width 537 height 37
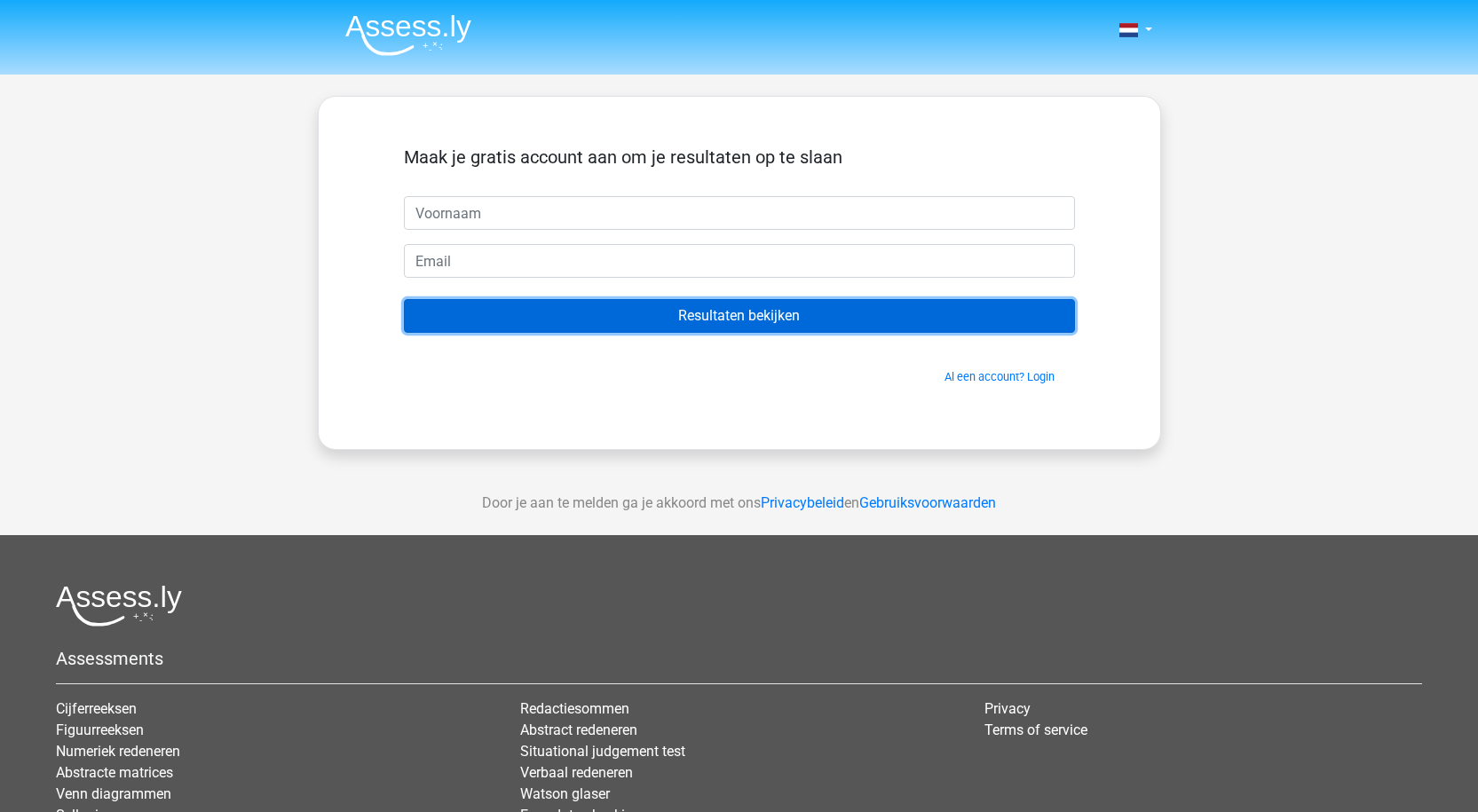
click at [681, 323] on input "Resultaten bekijken" at bounding box center [739, 316] width 671 height 33
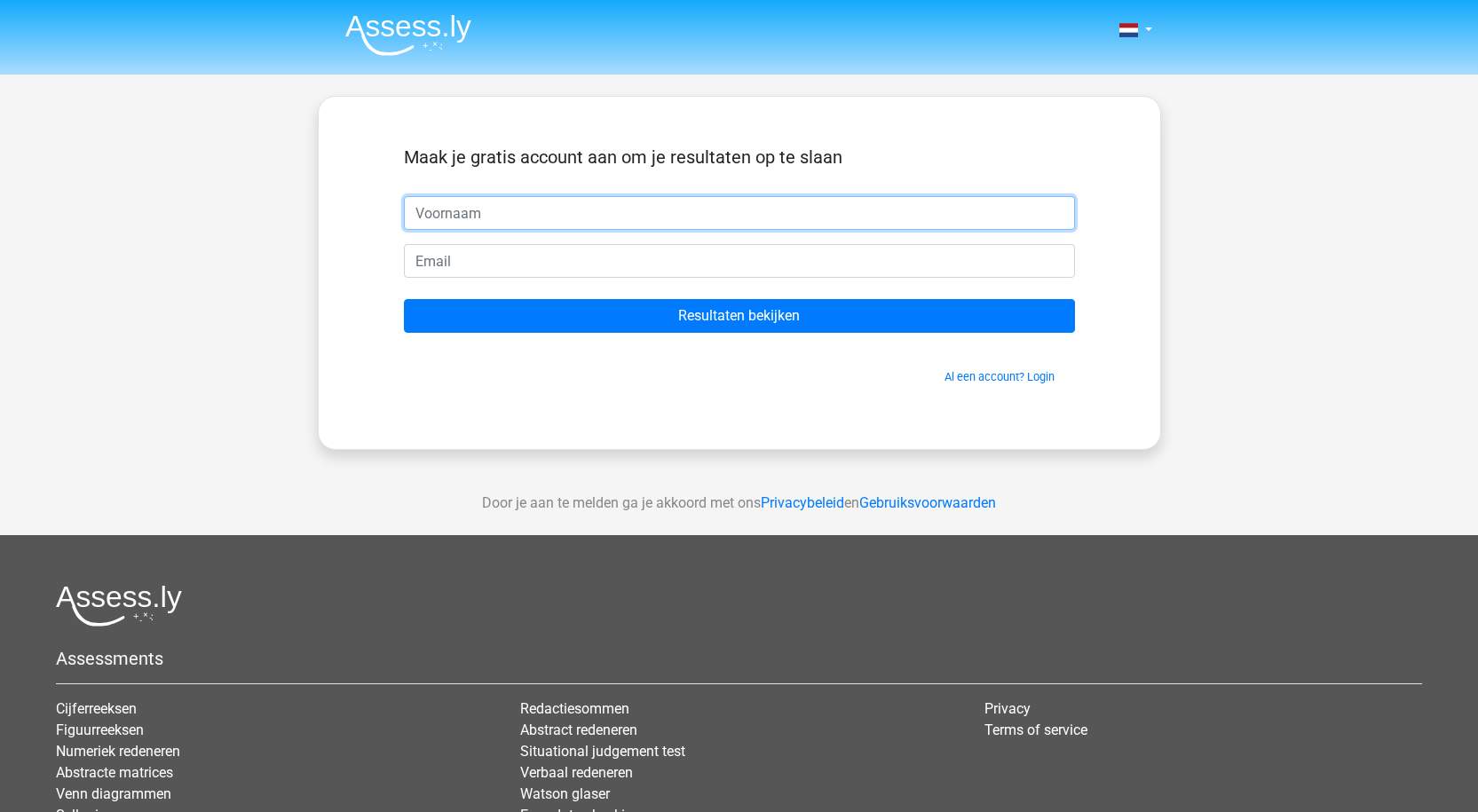
click at [591, 217] on input "text" at bounding box center [739, 213] width 671 height 33
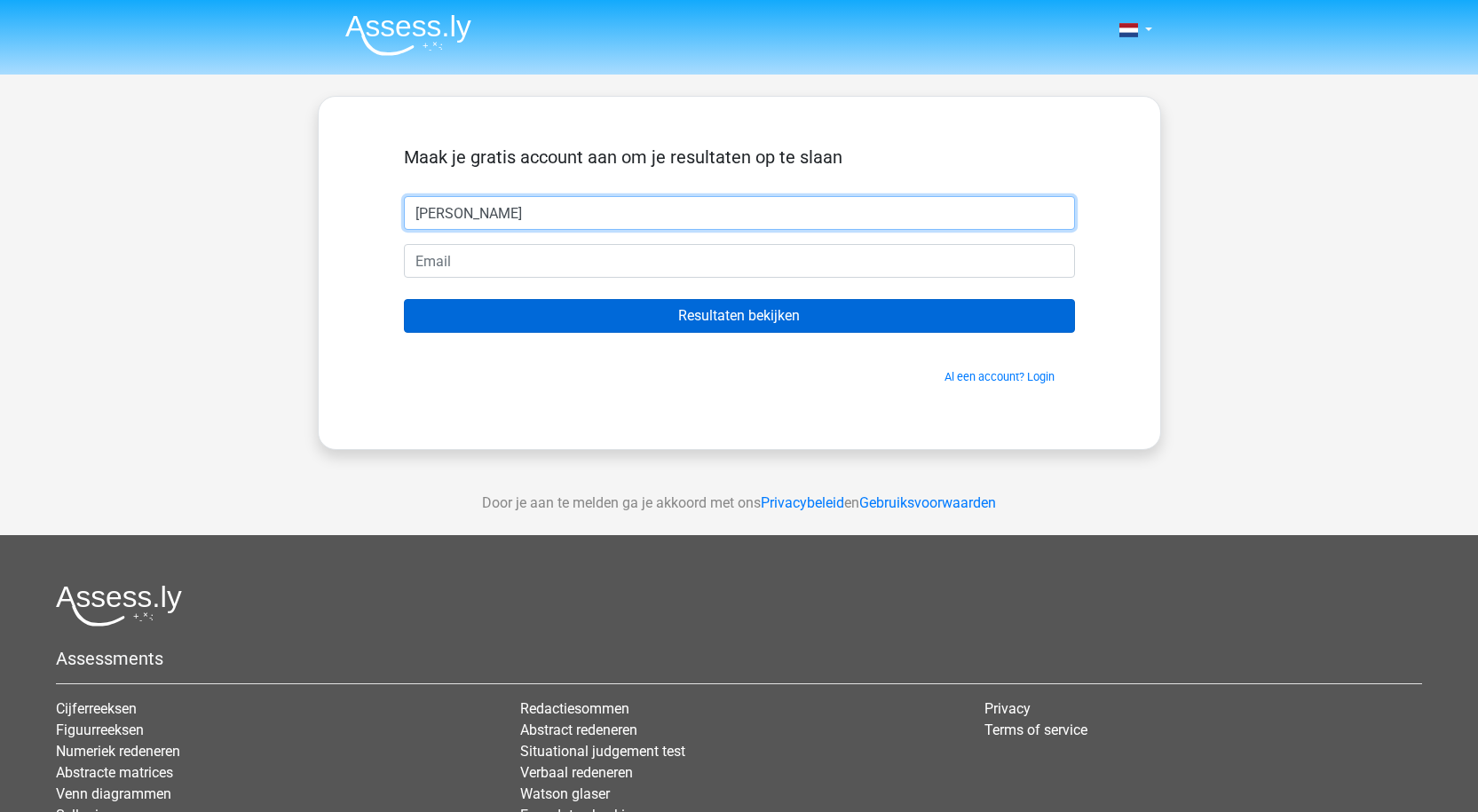
type input "eddie"
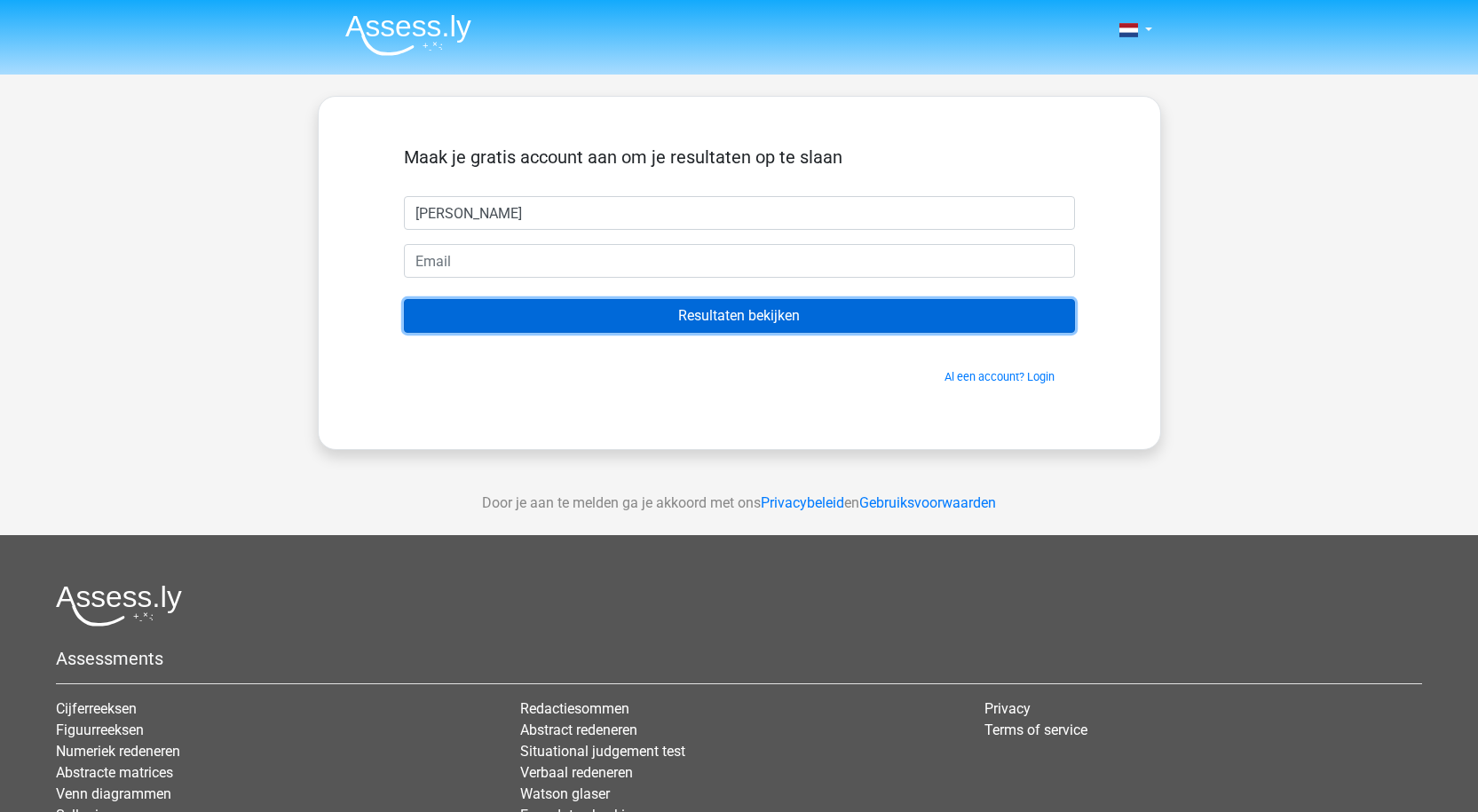
click at [552, 309] on input "Resultaten bekijken" at bounding box center [739, 316] width 671 height 33
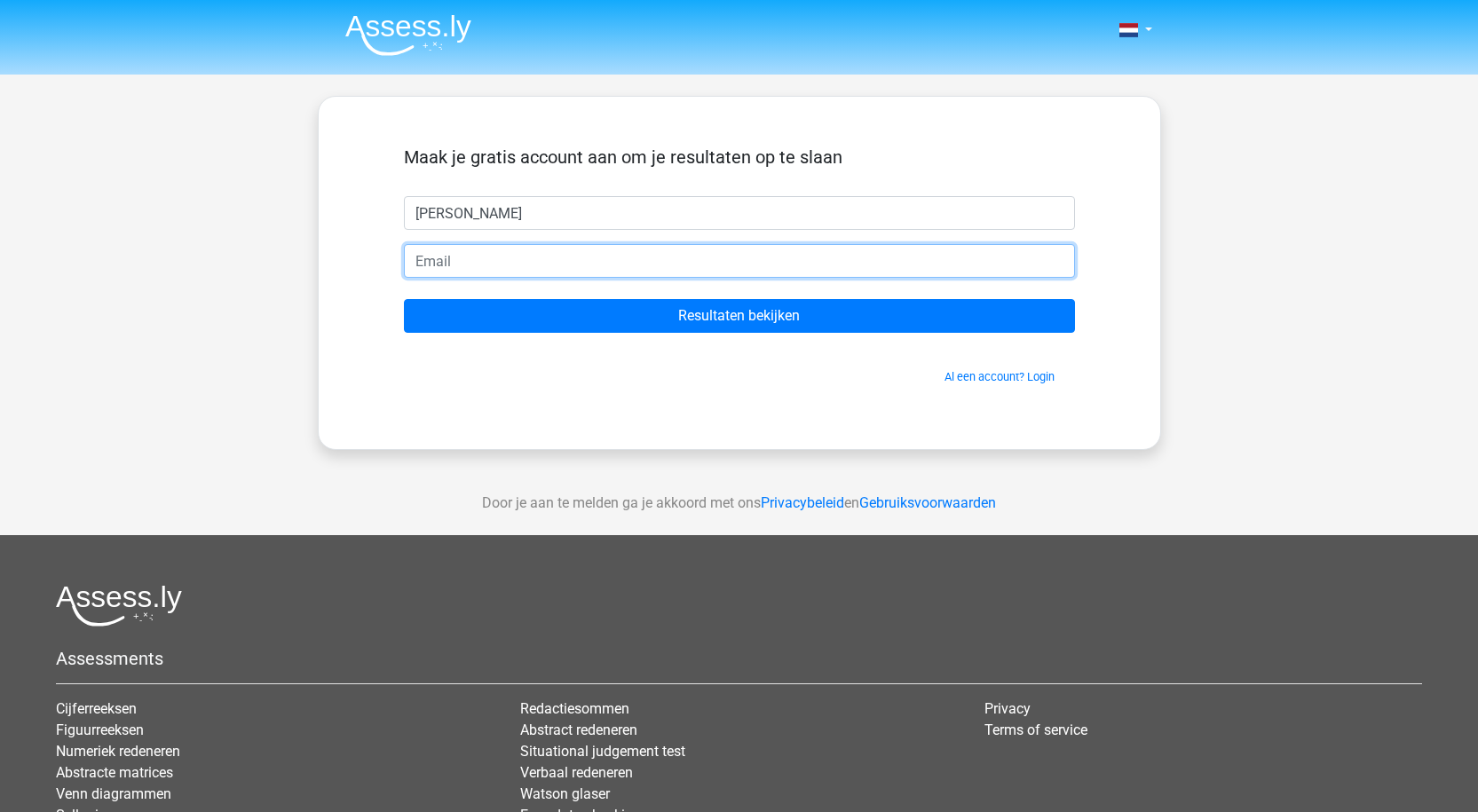
click at [515, 265] on input "email" at bounding box center [739, 261] width 671 height 33
type input "[EMAIL_ADDRESS][DOMAIN_NAME]"
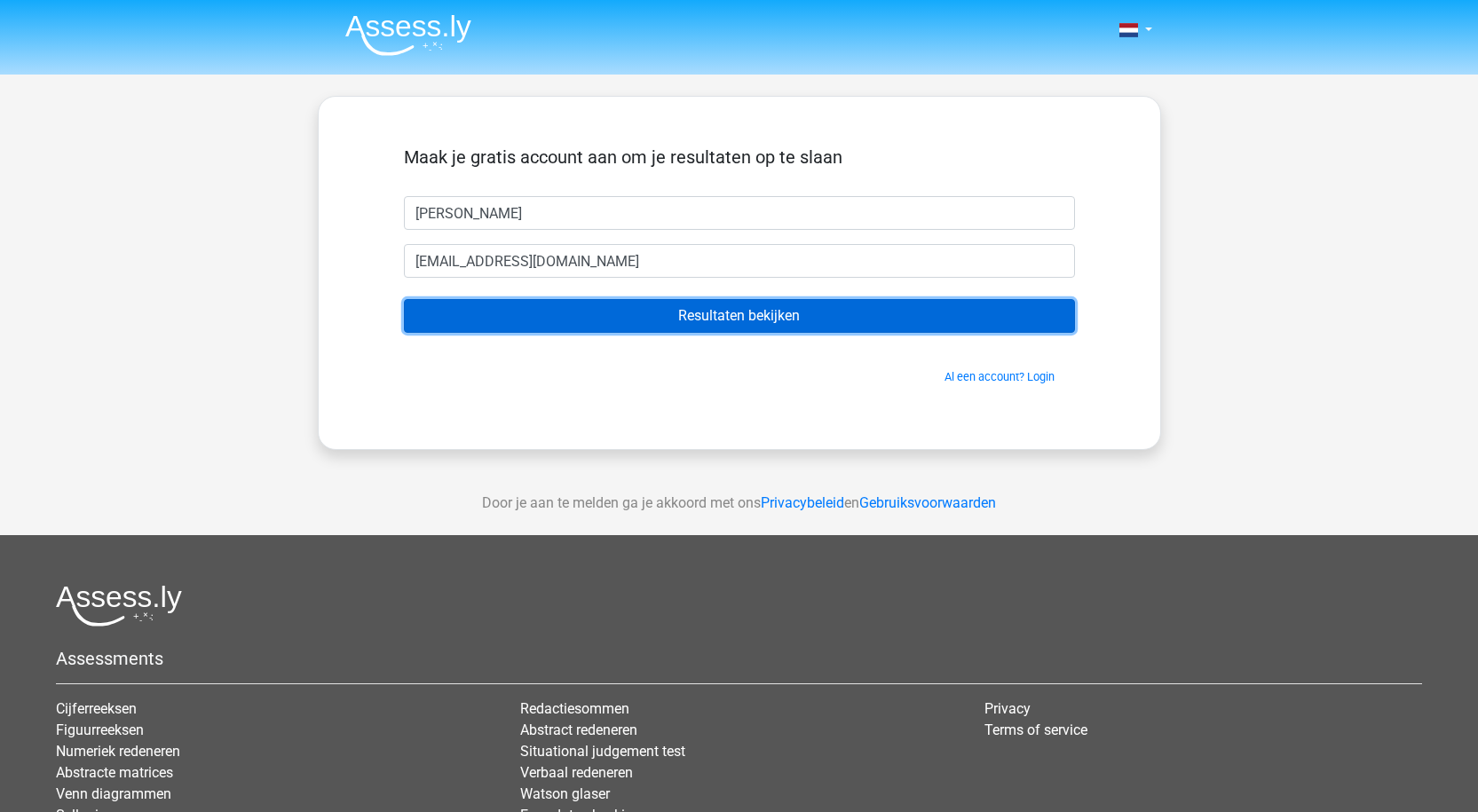
click at [659, 313] on input "Resultaten bekijken" at bounding box center [739, 316] width 671 height 33
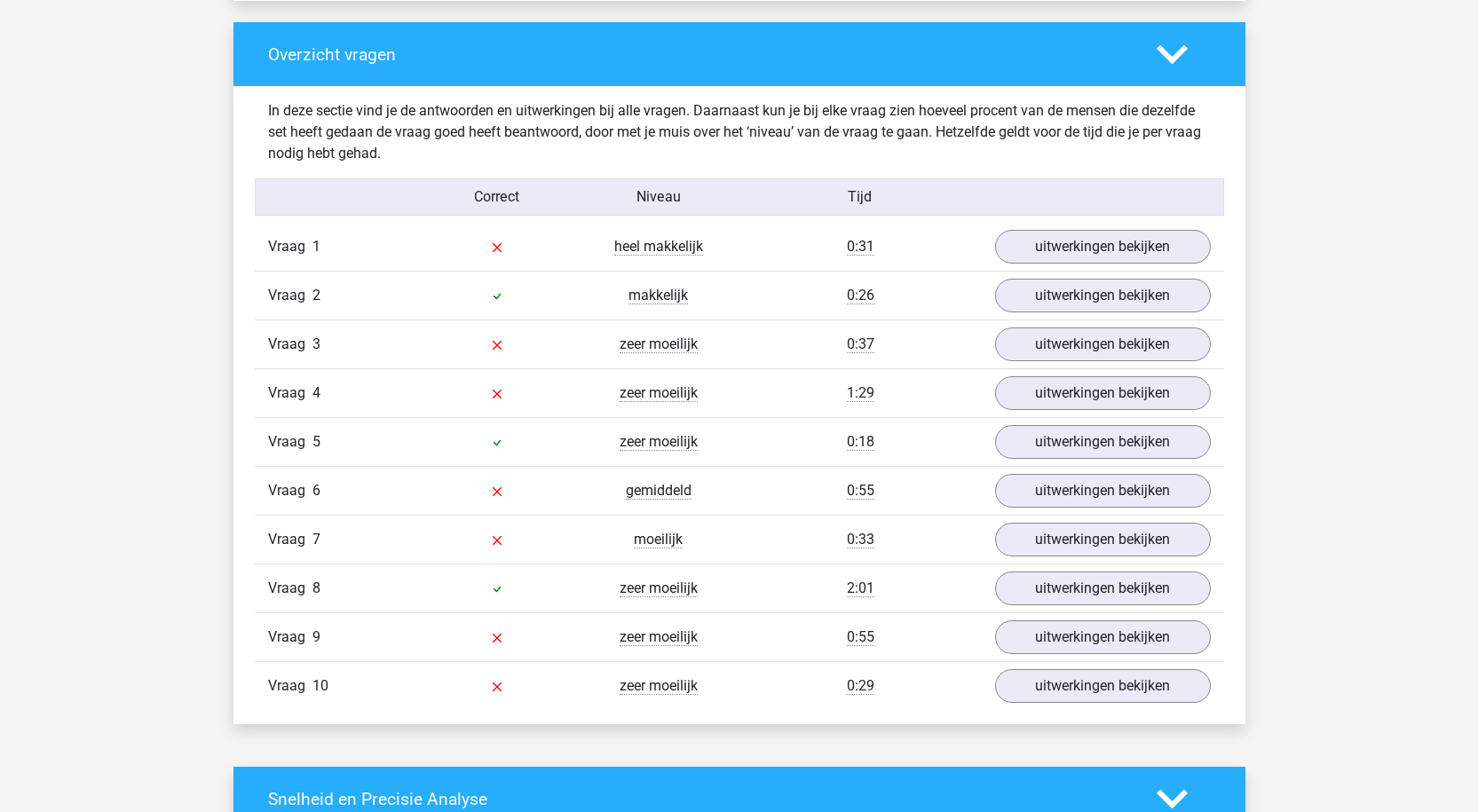
scroll to position [1331, 0]
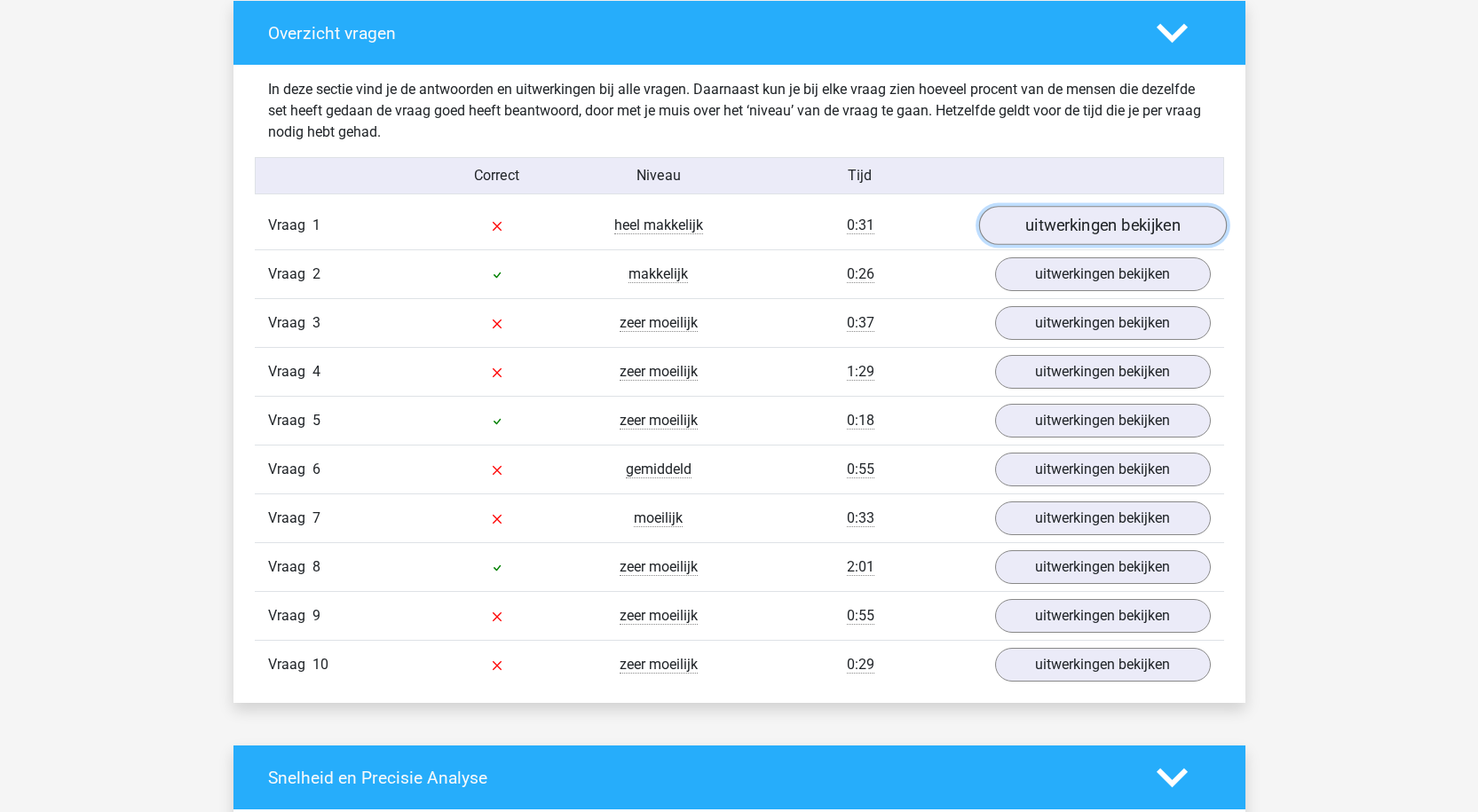
click at [1019, 232] on link "uitwerkingen bekijken" at bounding box center [1102, 226] width 248 height 39
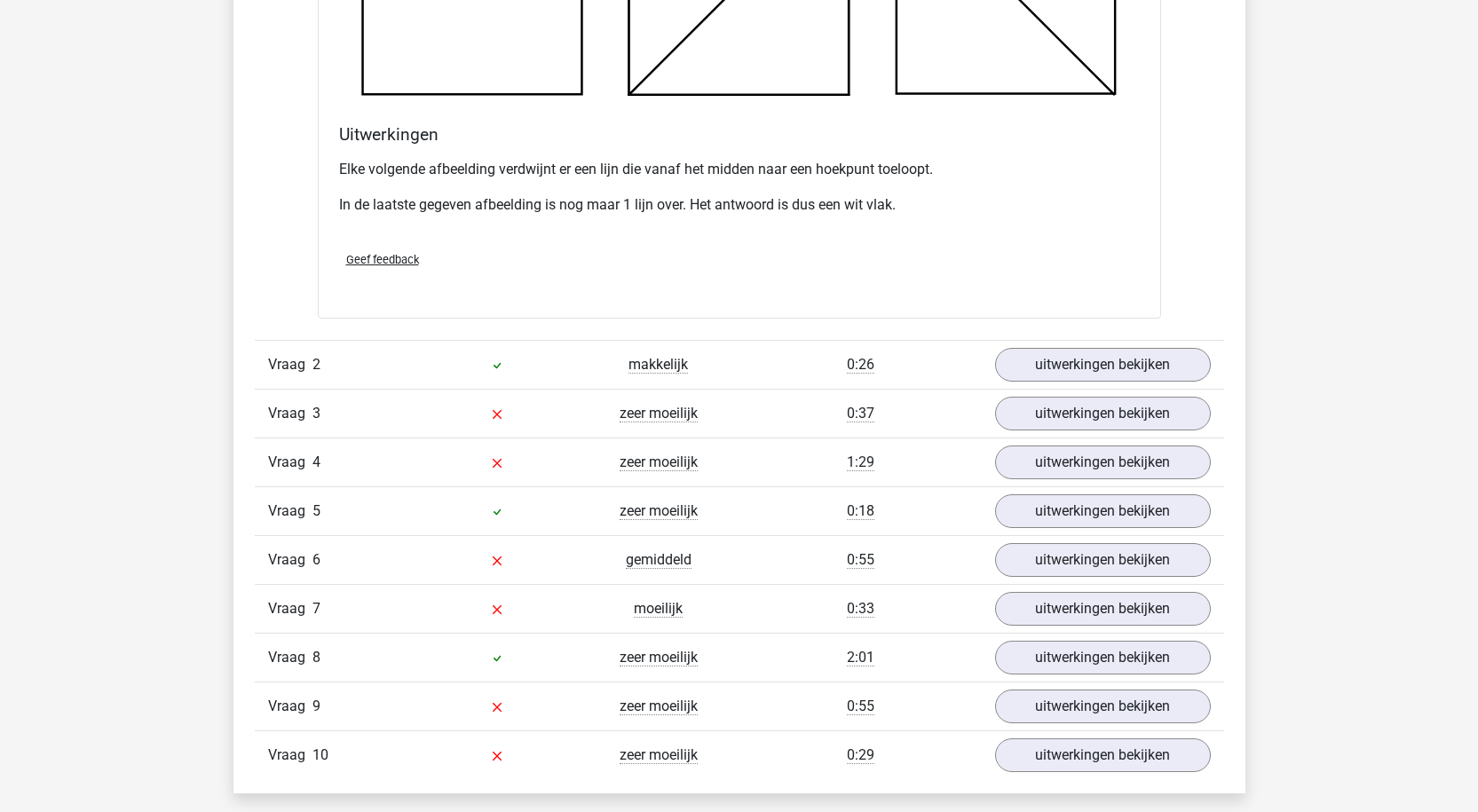
scroll to position [2307, 0]
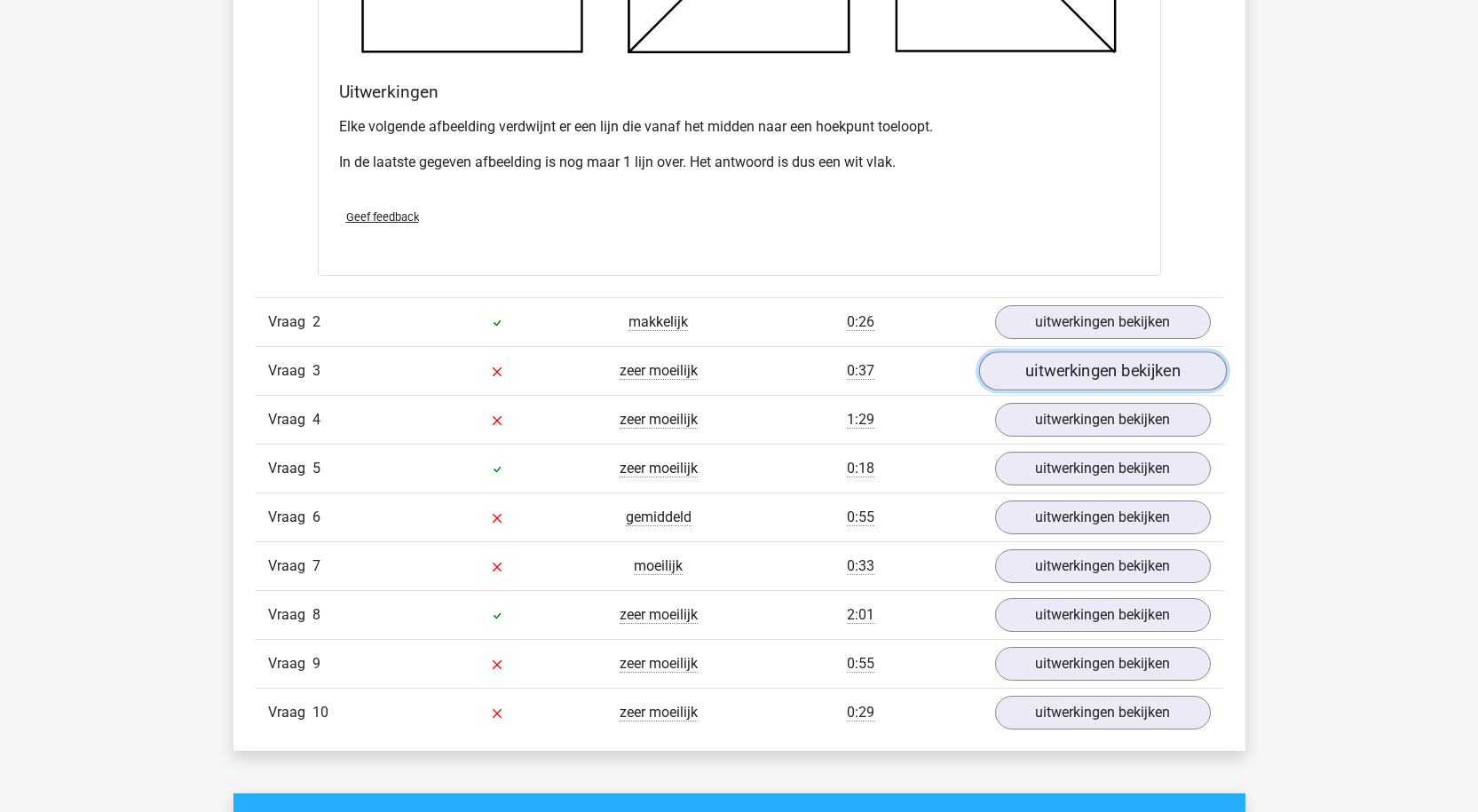
click at [1061, 371] on link "uitwerkingen bekijken" at bounding box center [1102, 372] width 248 height 39
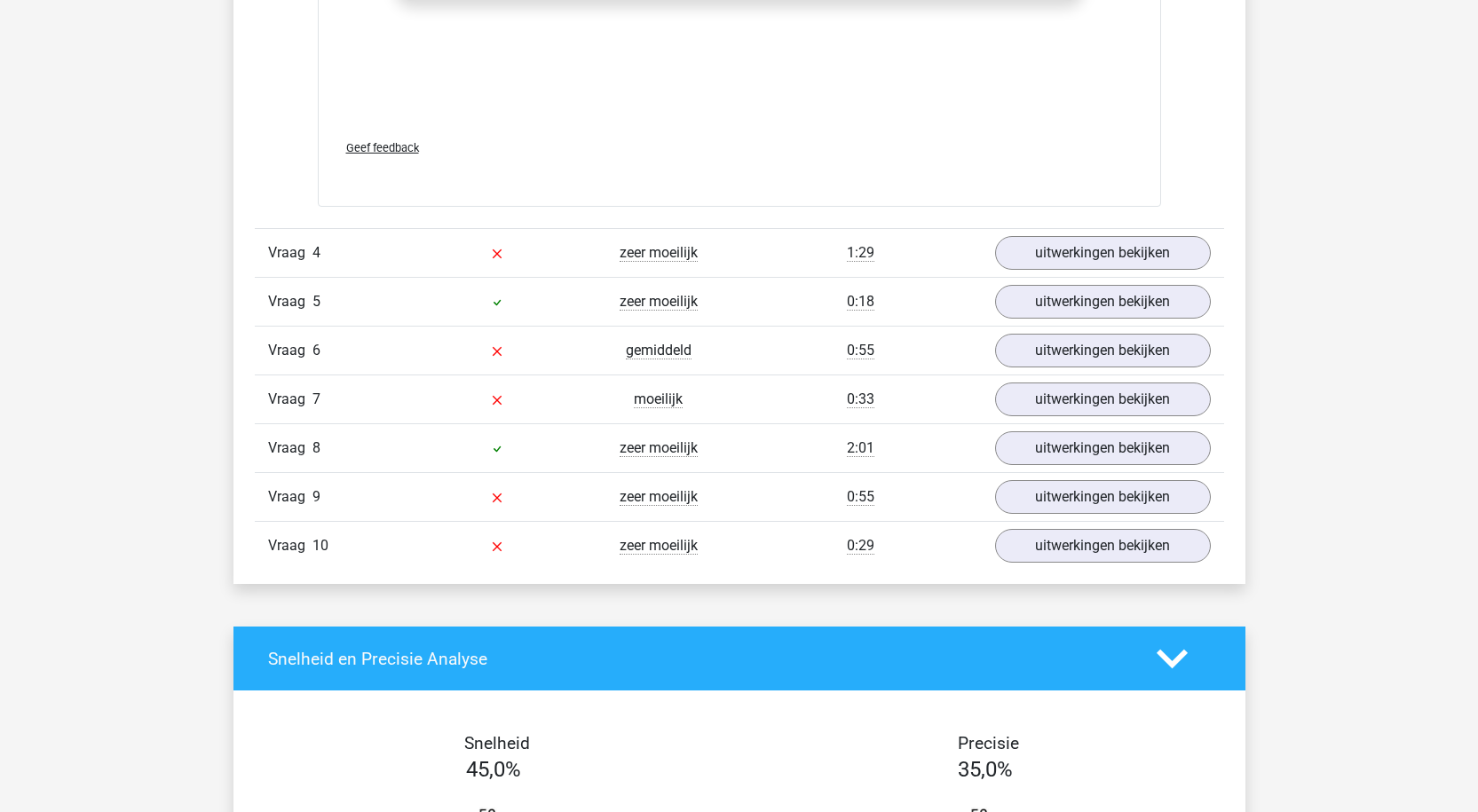
scroll to position [4081, 0]
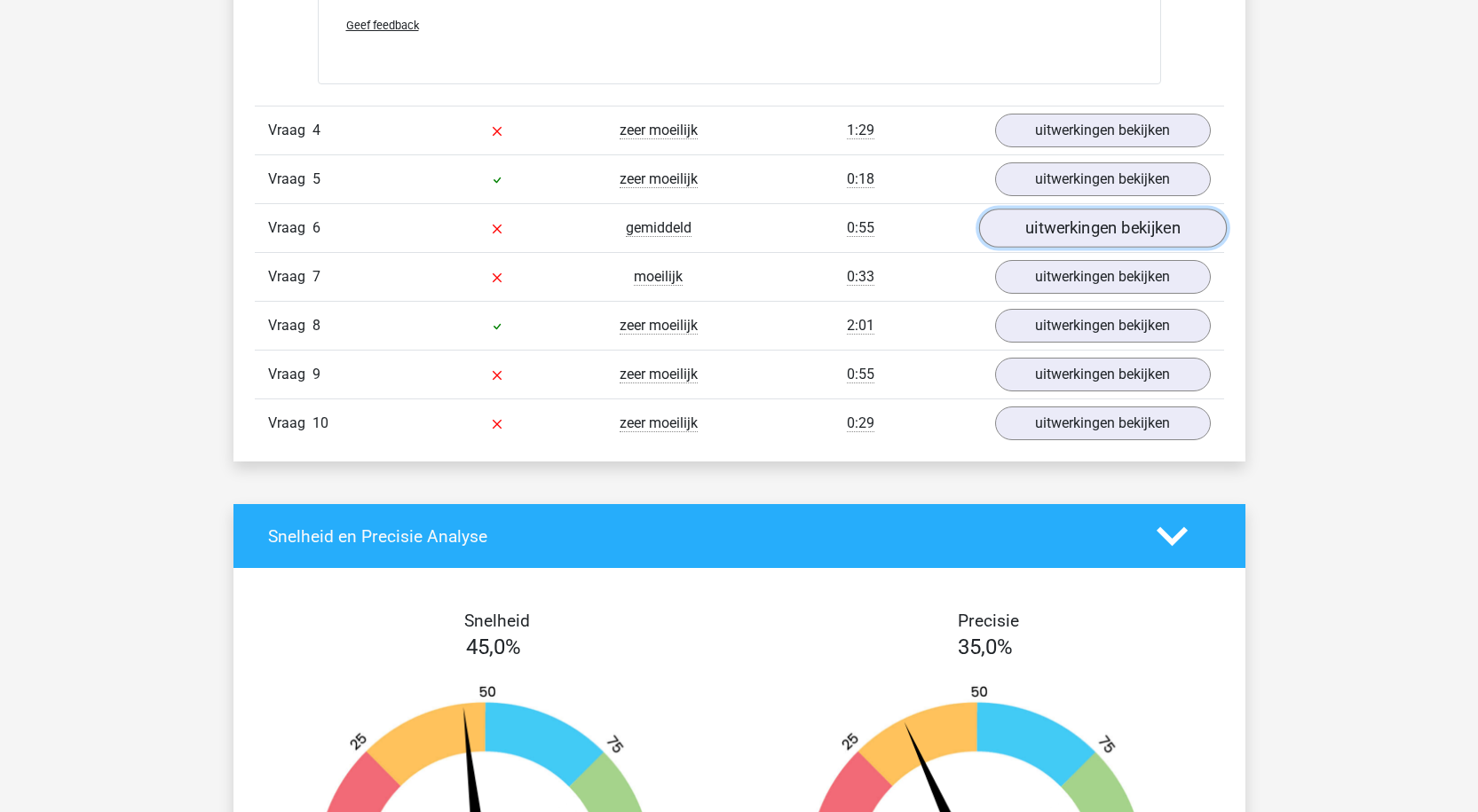
click at [1001, 226] on link "uitwerkingen bekijken" at bounding box center [1102, 229] width 248 height 39
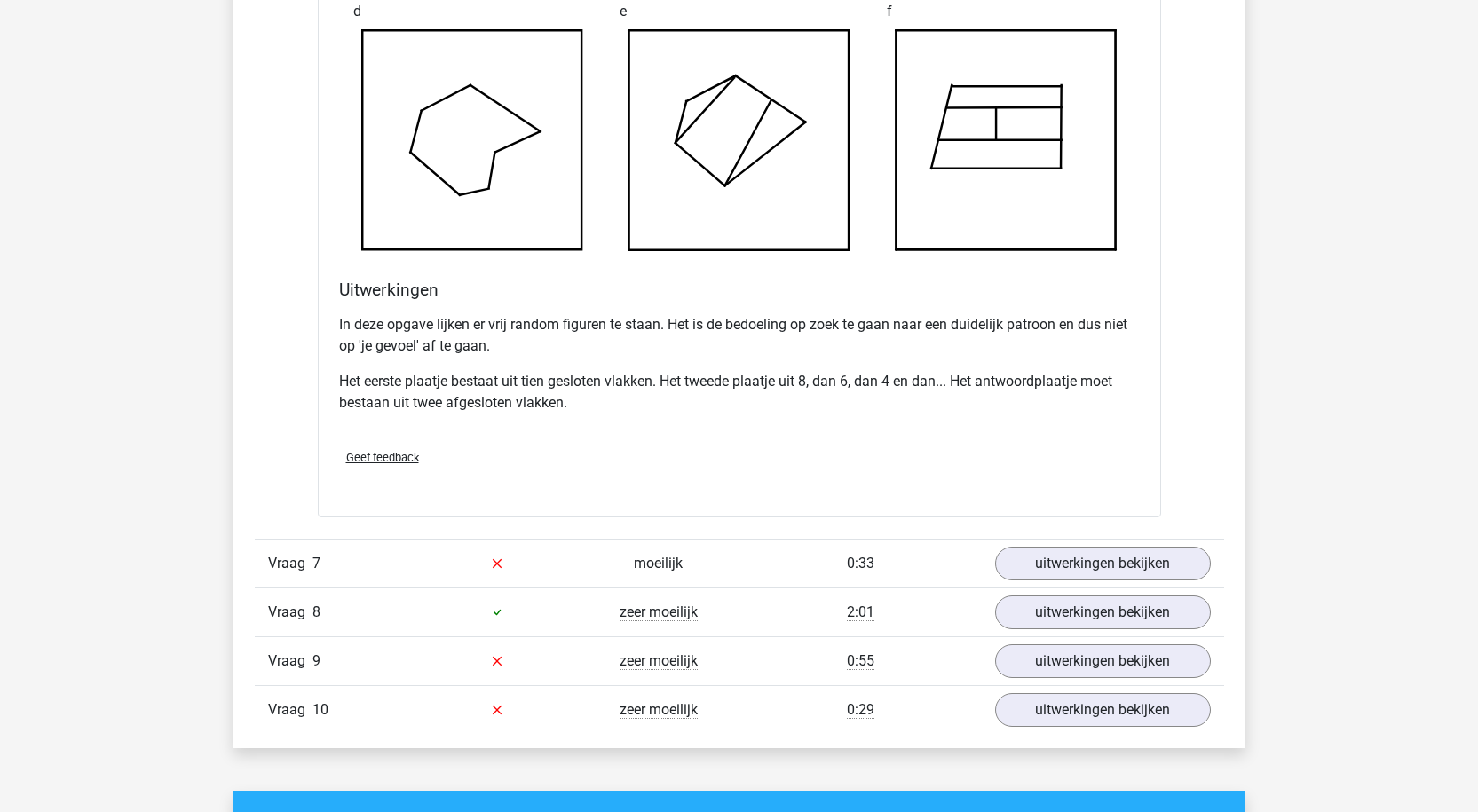
scroll to position [5057, 0]
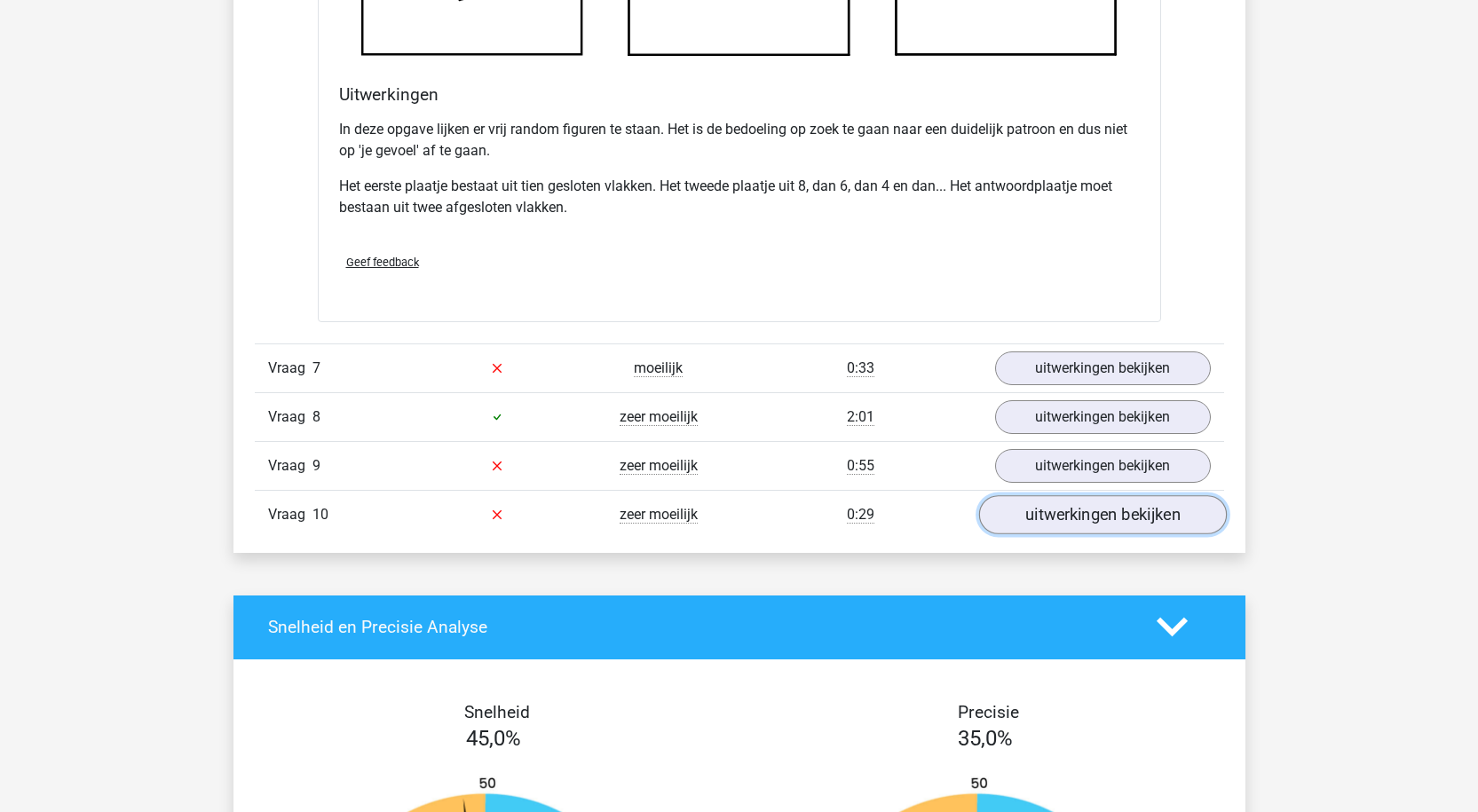
click at [1016, 505] on link "uitwerkingen bekijken" at bounding box center [1102, 514] width 248 height 39
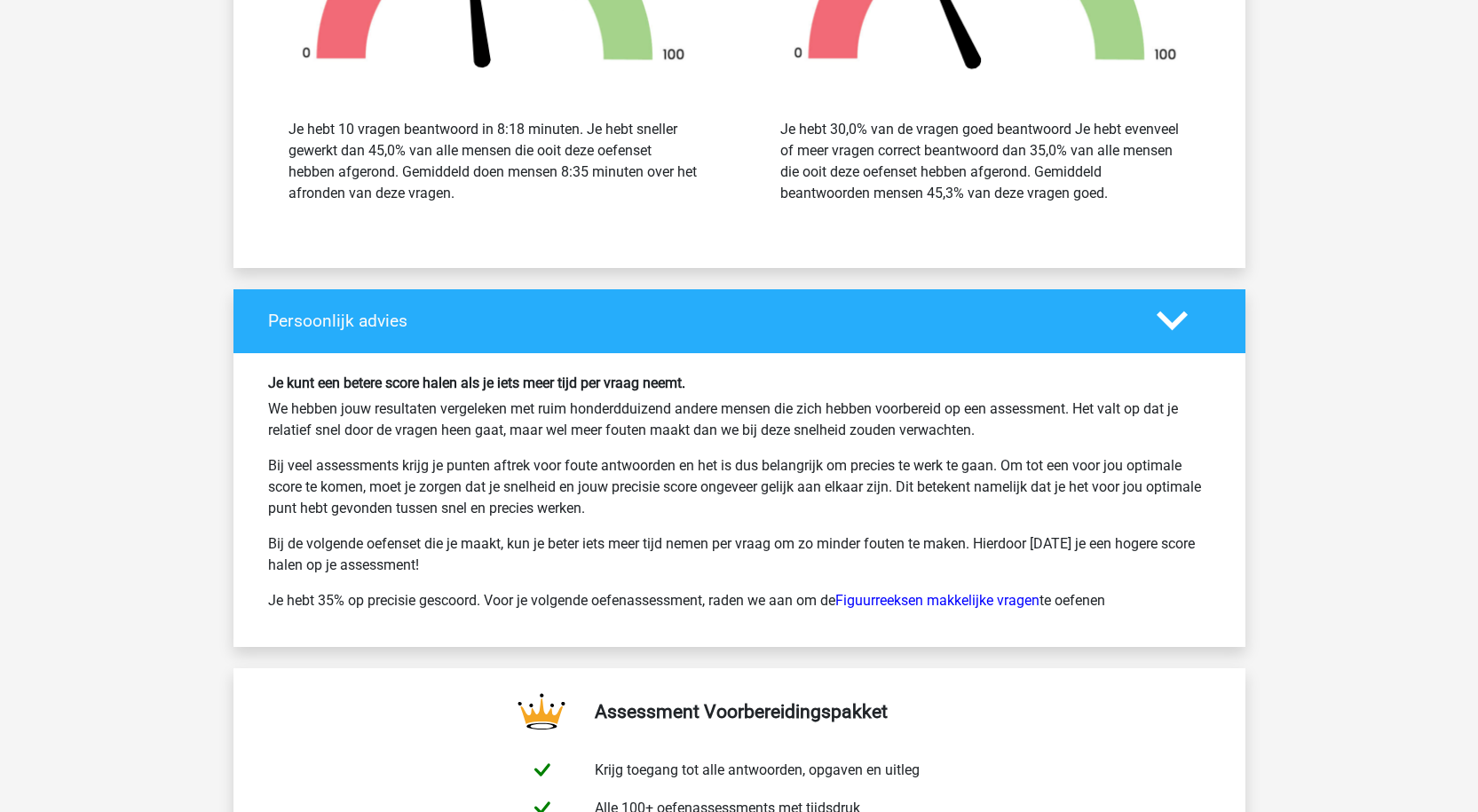
scroll to position [8135, 0]
